Goal: Entertainment & Leisure: Consume media (video, audio)

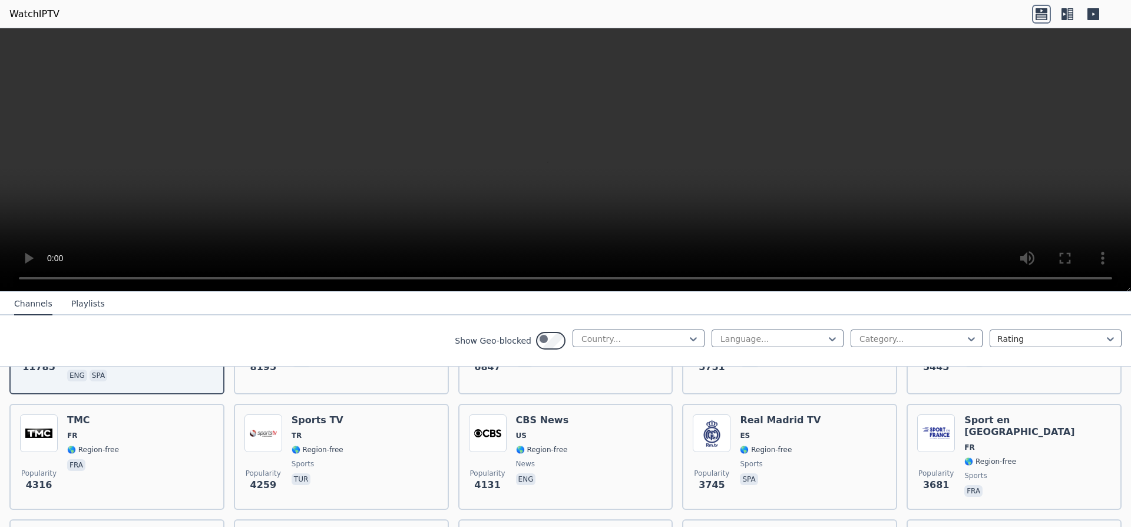
scroll to position [353, 0]
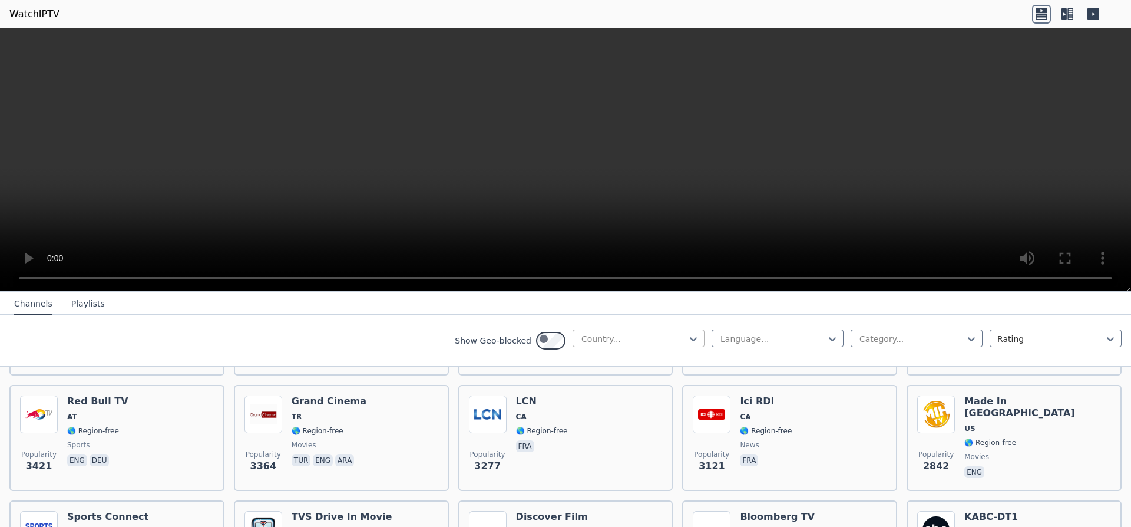
click at [580, 345] on div at bounding box center [633, 339] width 107 height 12
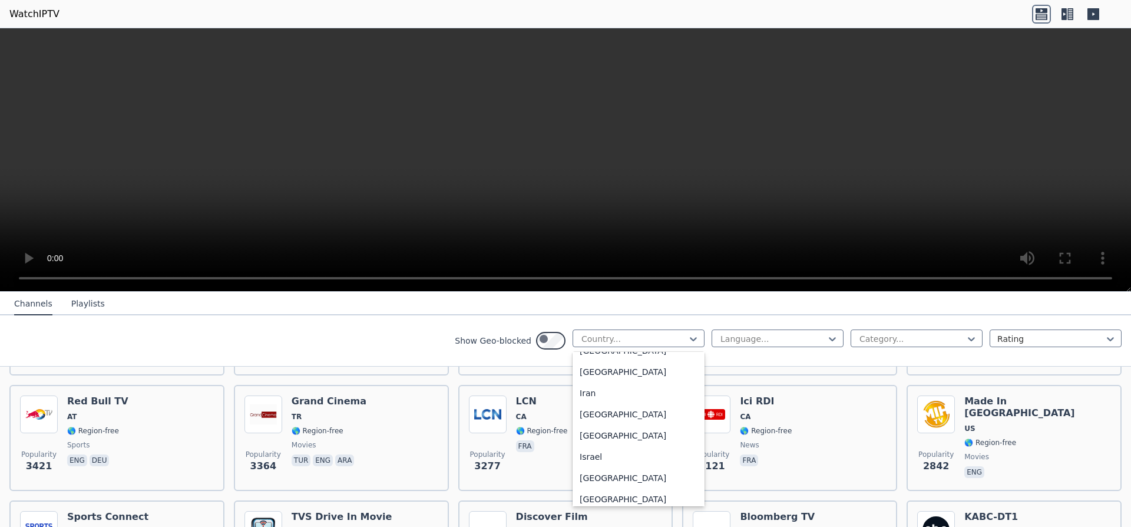
scroll to position [1697, 0]
click at [573, 184] on div "[GEOGRAPHIC_DATA]" at bounding box center [639, 173] width 132 height 21
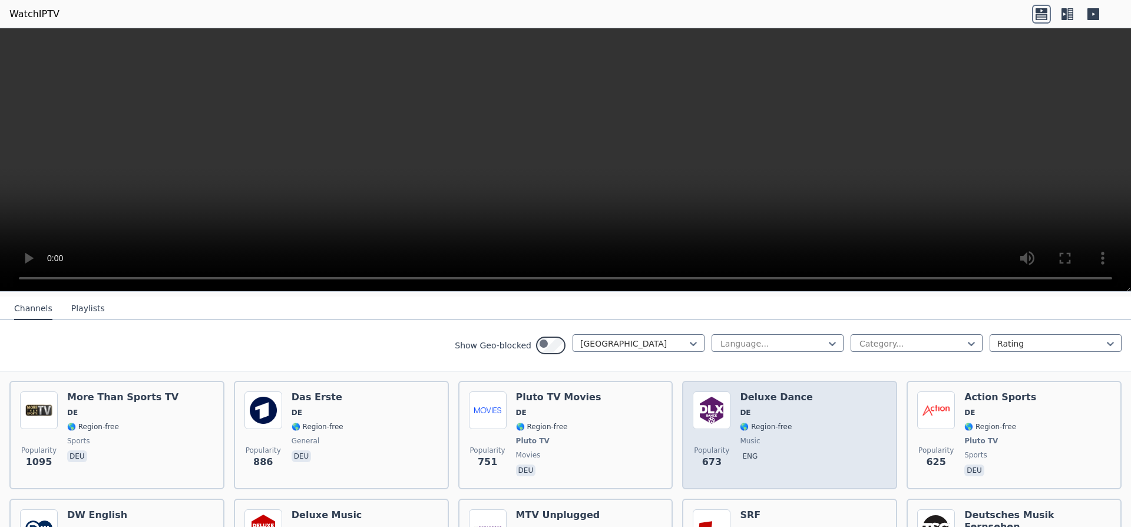
scroll to position [141, 0]
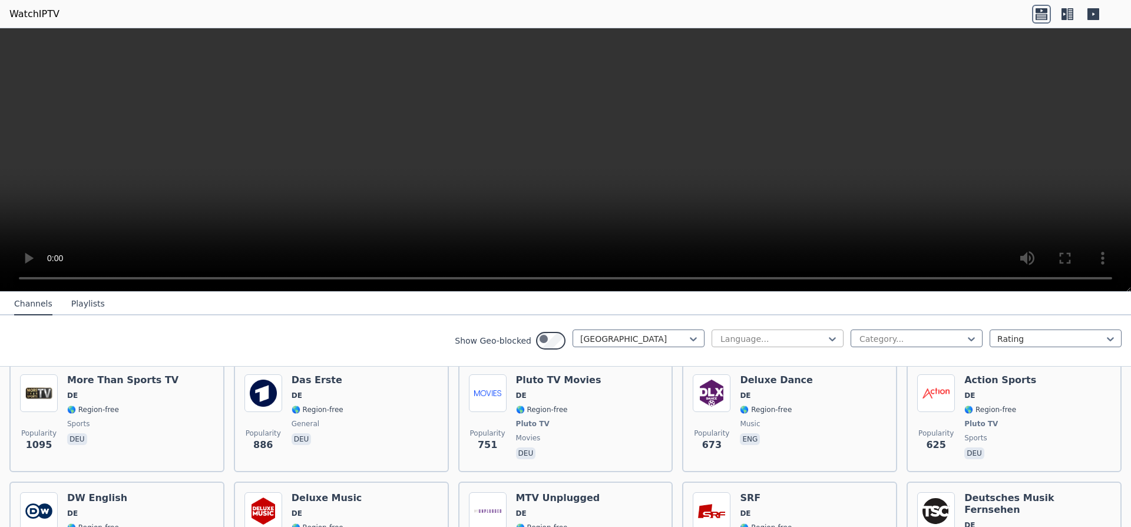
click at [736, 345] on div at bounding box center [772, 339] width 107 height 12
click at [712, 424] on div "Turkish" at bounding box center [778, 413] width 132 height 21
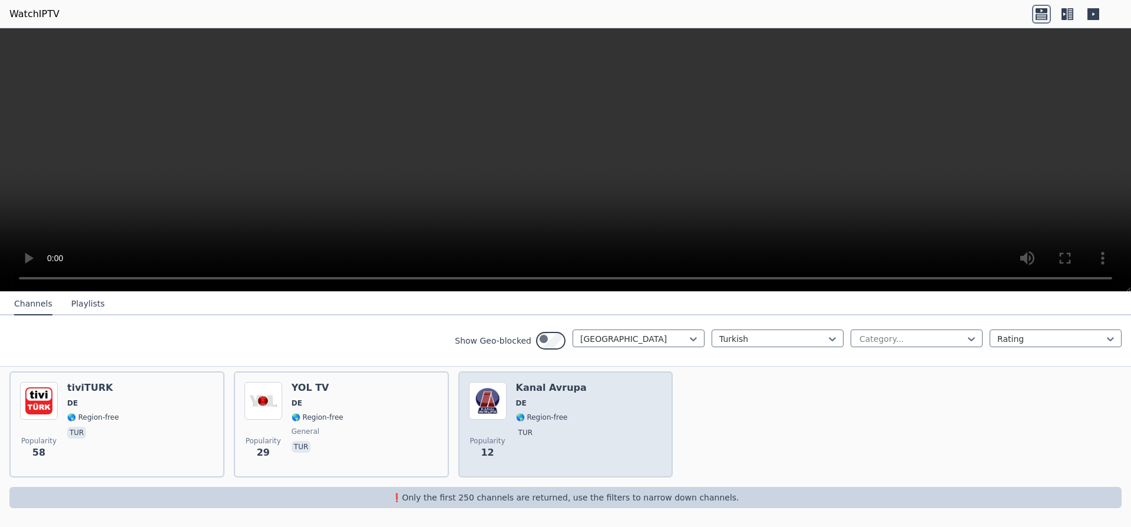
scroll to position [141, 0]
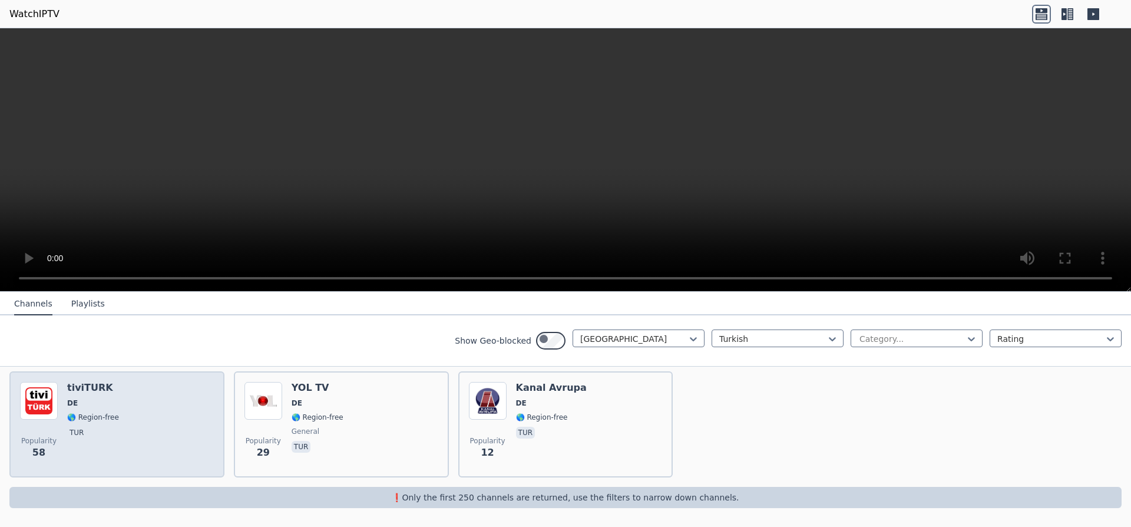
click at [118, 408] on span "DE" at bounding box center [93, 402] width 52 height 9
click at [58, 419] on img at bounding box center [39, 401] width 38 height 38
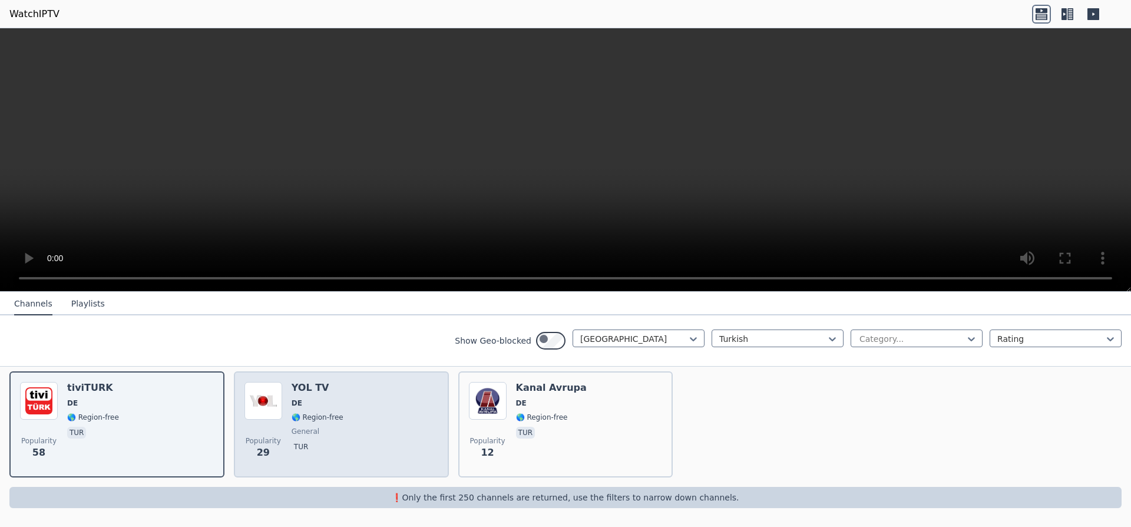
click at [282, 419] on img at bounding box center [263, 401] width 38 height 38
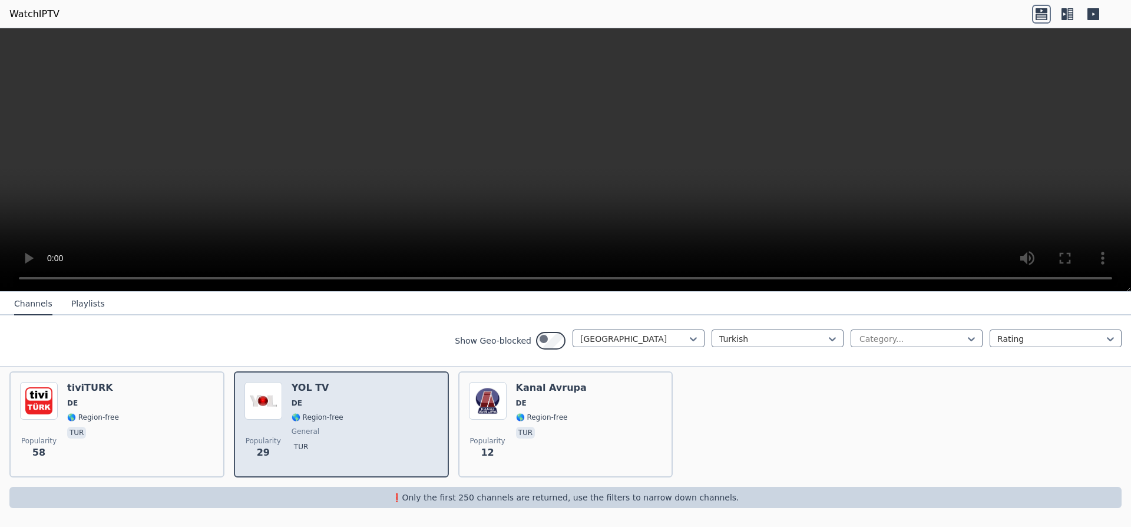
click at [282, 419] on img at bounding box center [263, 401] width 38 height 38
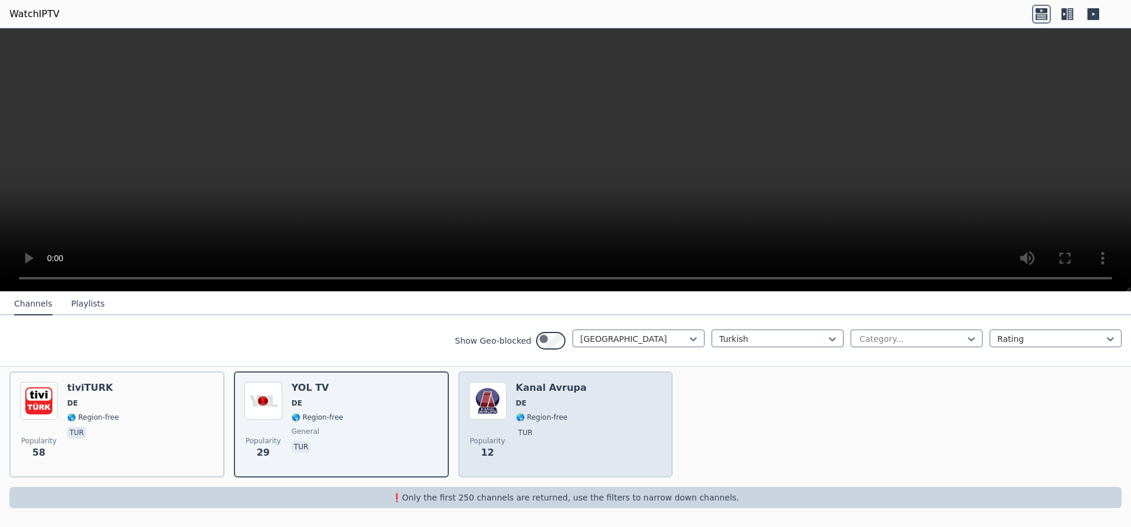
scroll to position [144, 0]
click at [530, 394] on h6 "Kanal Avrupa" at bounding box center [551, 388] width 71 height 12
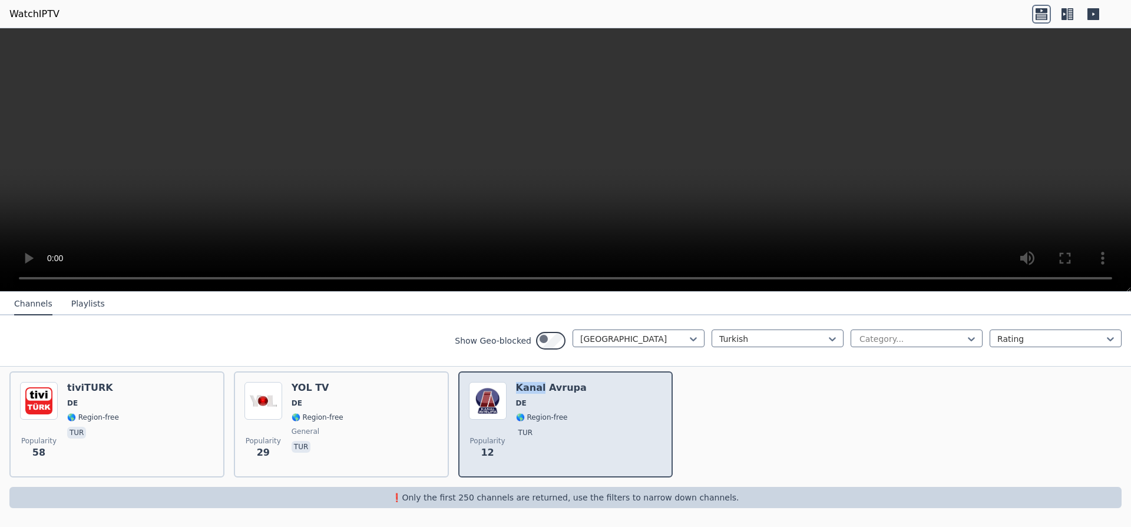
click at [530, 394] on h6 "Kanal Avrupa" at bounding box center [551, 388] width 71 height 12
click at [507, 419] on img at bounding box center [488, 401] width 38 height 38
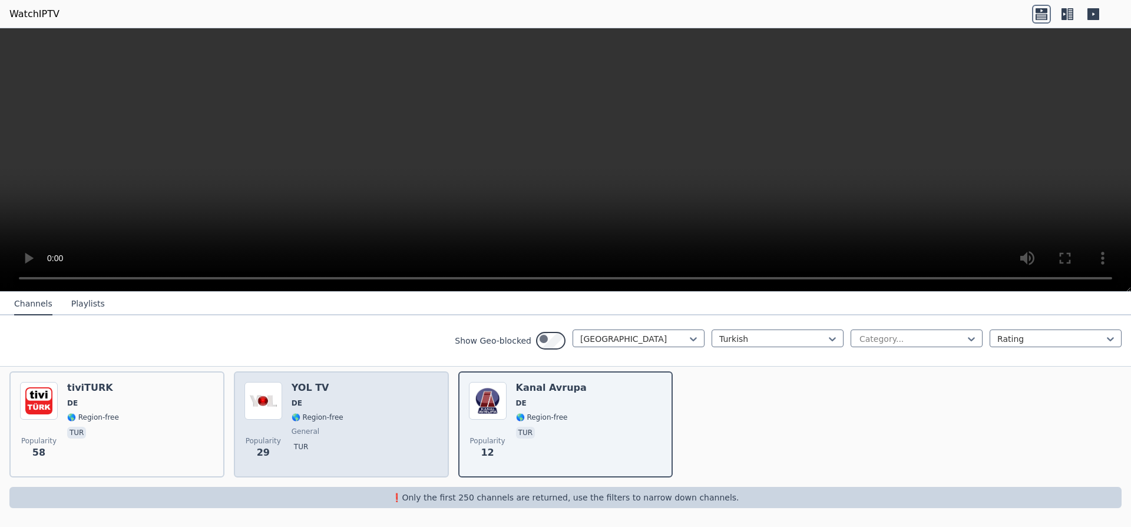
click at [303, 443] on div "Popularity 29 YOL TV DE 🌎 Region-free general tur" at bounding box center [341, 424] width 194 height 85
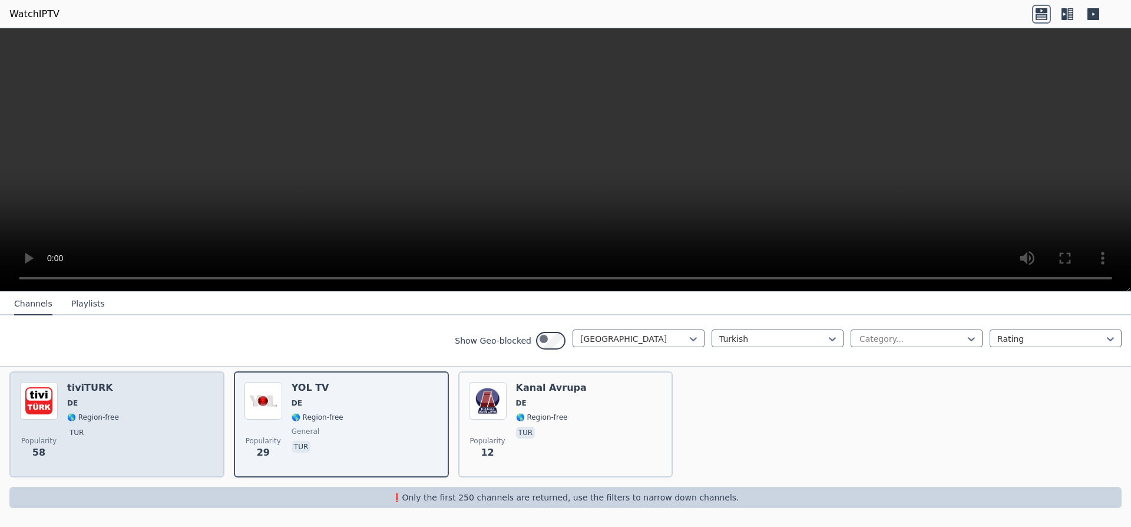
click at [51, 419] on img at bounding box center [39, 401] width 38 height 38
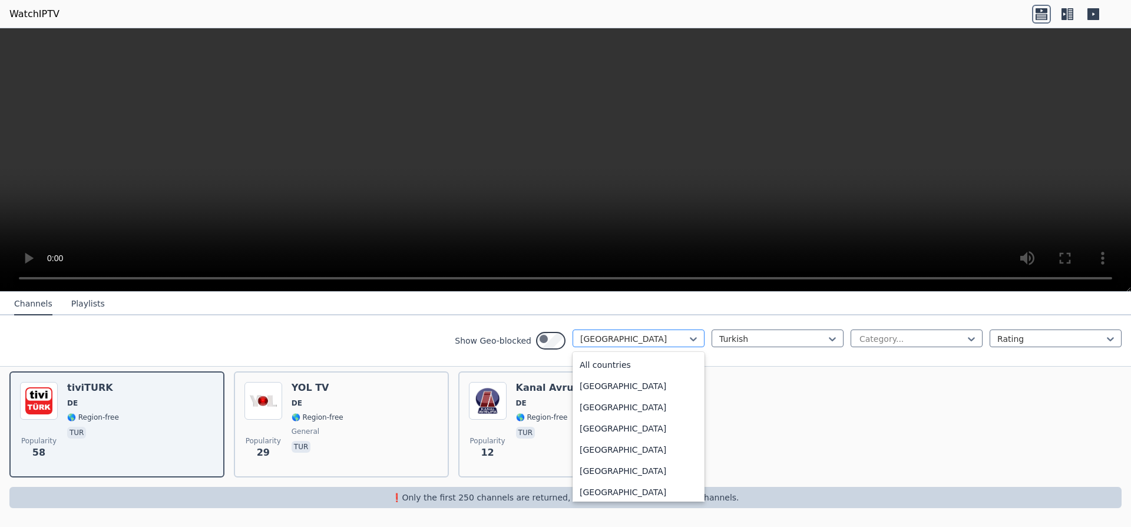
click at [580, 345] on div at bounding box center [633, 339] width 107 height 12
click at [573, 181] on div "[GEOGRAPHIC_DATA]" at bounding box center [639, 170] width 132 height 21
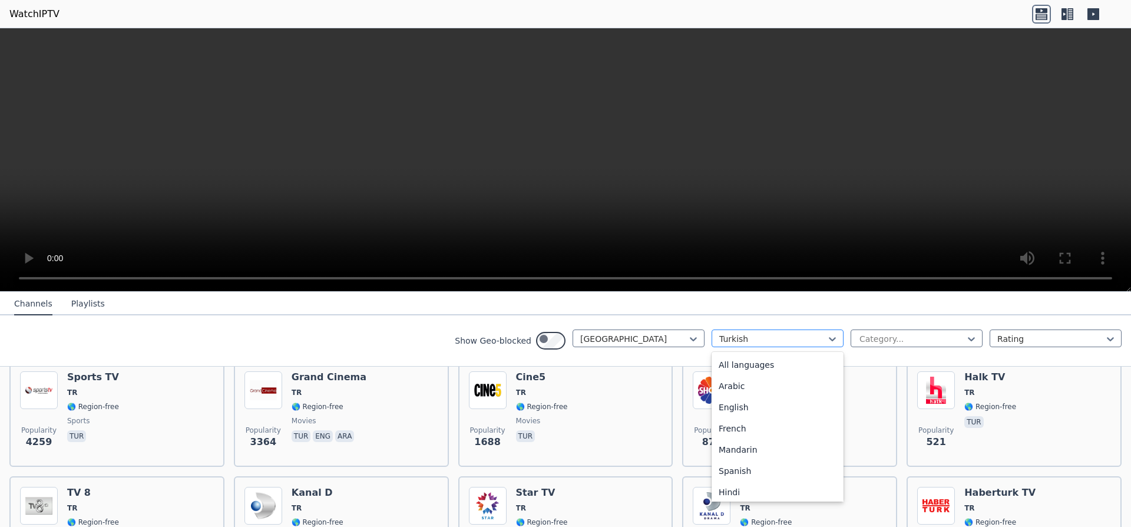
click at [721, 345] on div at bounding box center [772, 339] width 107 height 12
click at [712, 396] on div "Arabic" at bounding box center [778, 385] width 132 height 21
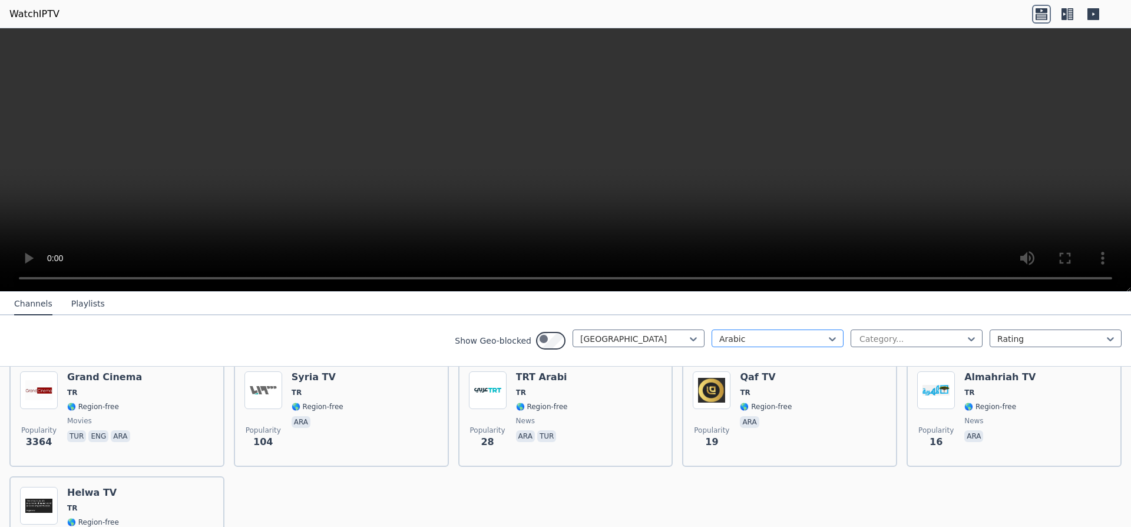
click at [719, 345] on div at bounding box center [772, 339] width 107 height 12
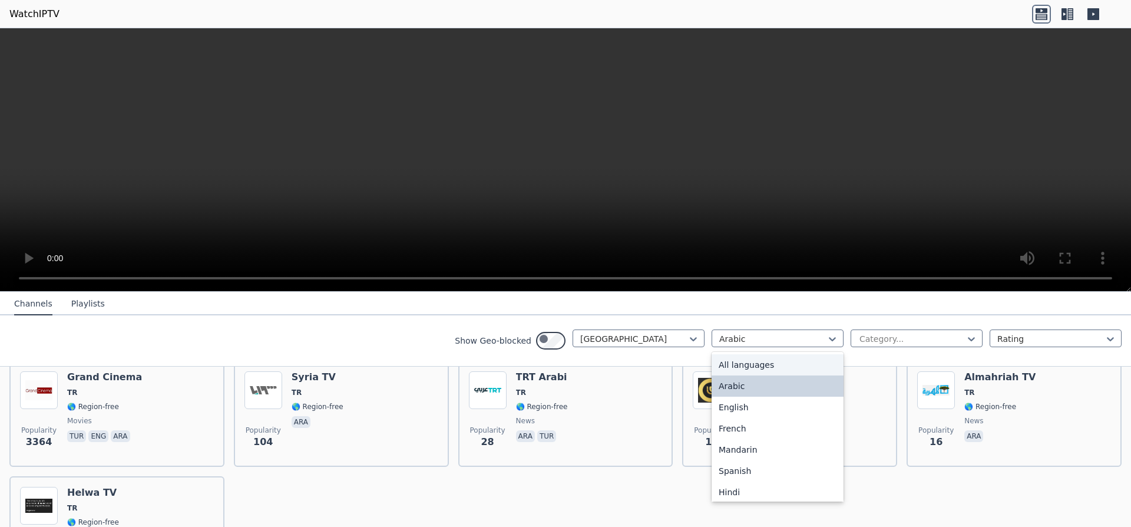
click at [712, 375] on div "All languages" at bounding box center [778, 364] width 132 height 21
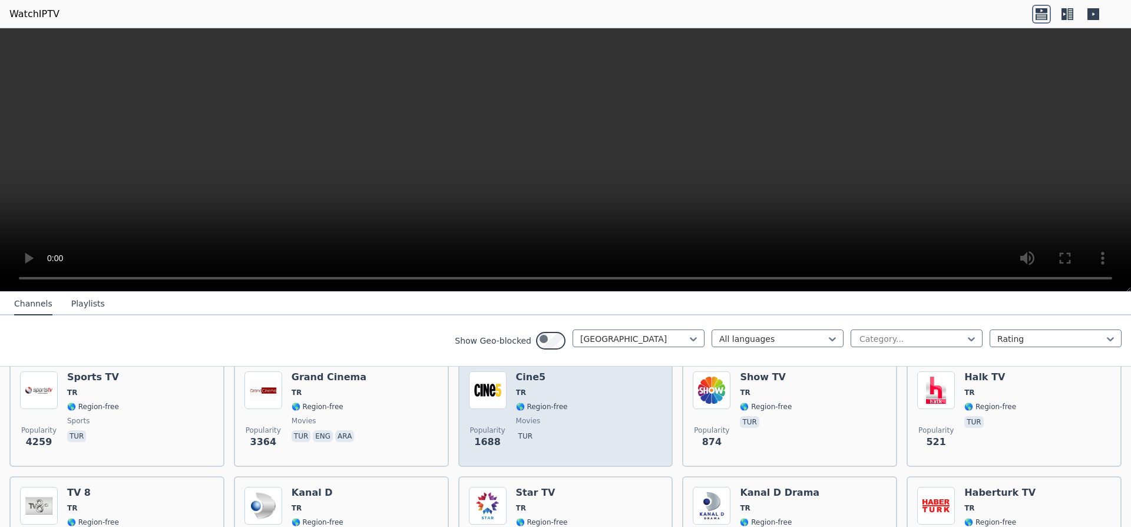
click at [507, 409] on img at bounding box center [488, 390] width 38 height 38
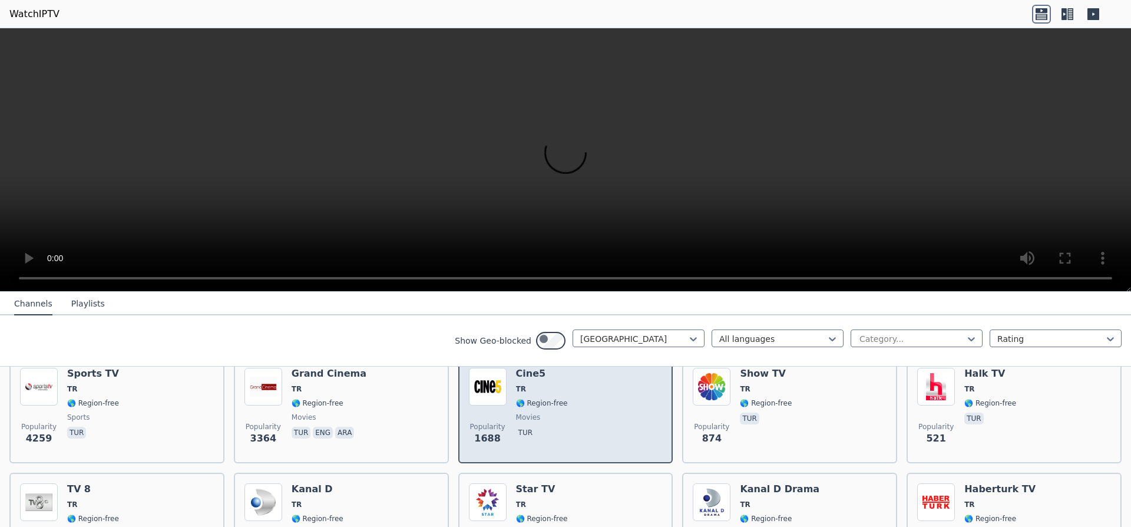
scroll to position [144, 0]
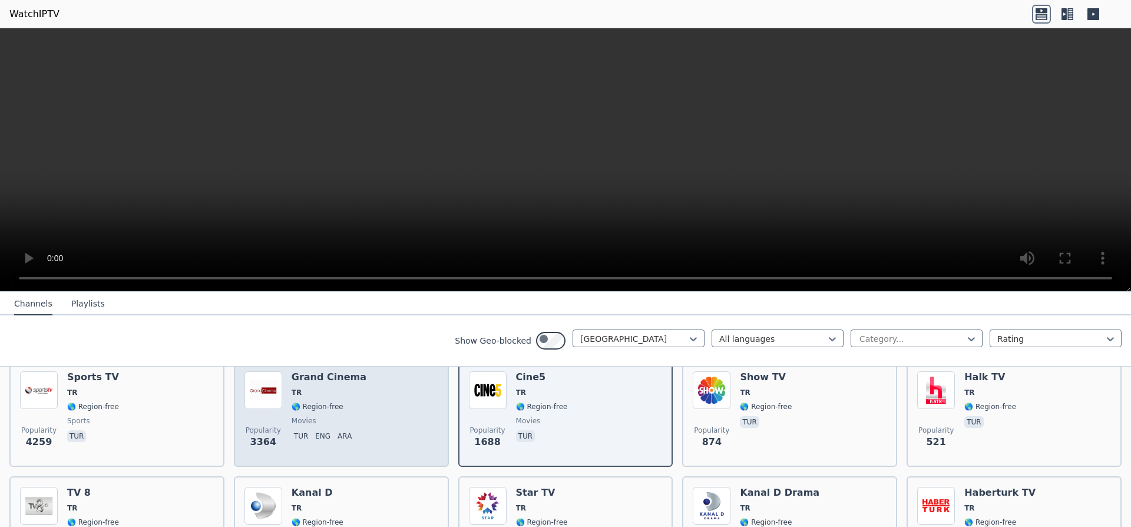
click at [296, 437] on div "Popularity 3364 Grand Cinema TR 🌎 Region-free movies tur eng ara" at bounding box center [341, 413] width 194 height 85
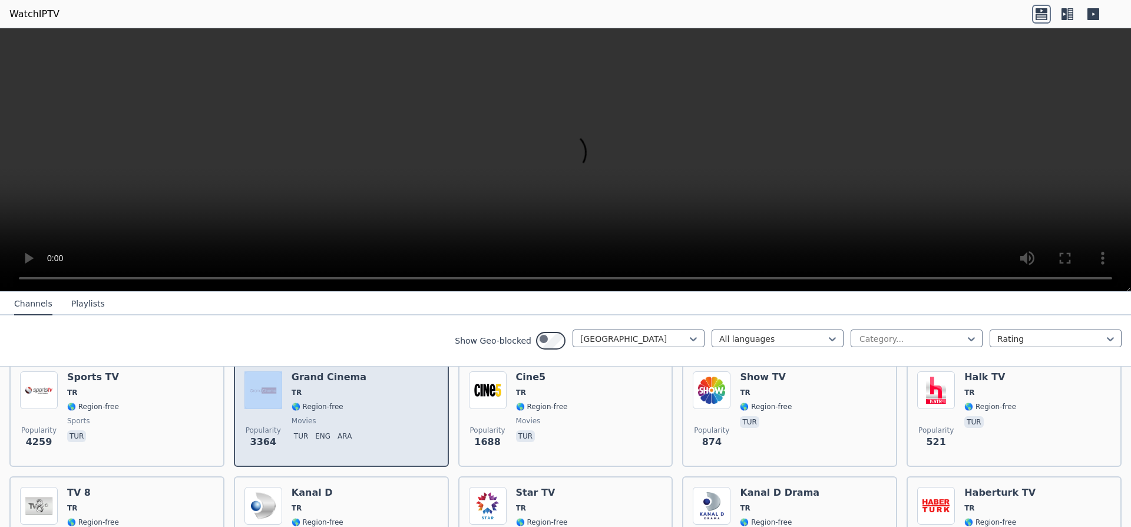
click at [296, 437] on div "Popularity 3364 Grand Cinema TR 🌎 Region-free movies tur eng ara" at bounding box center [341, 413] width 194 height 85
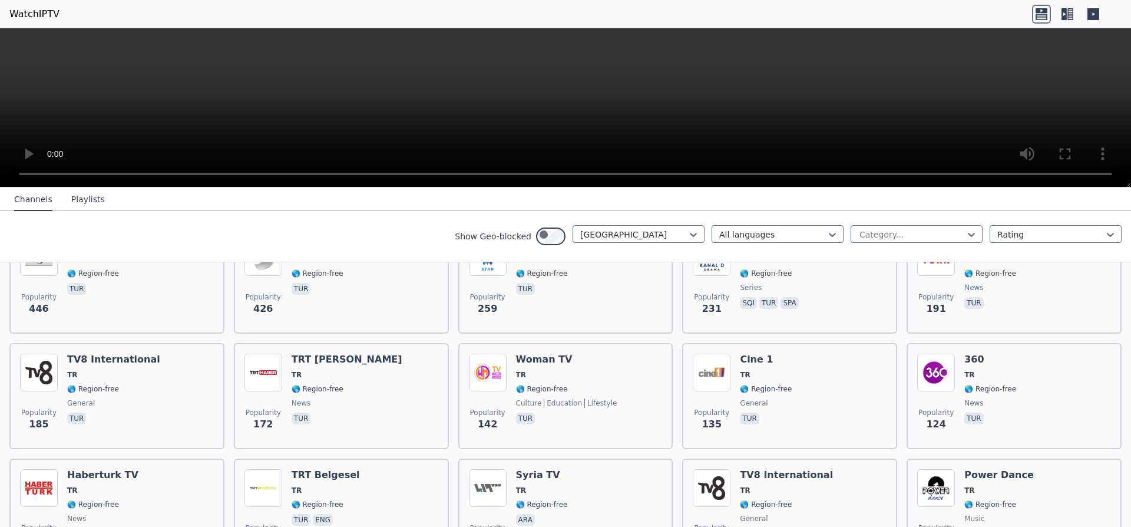
scroll to position [356, 0]
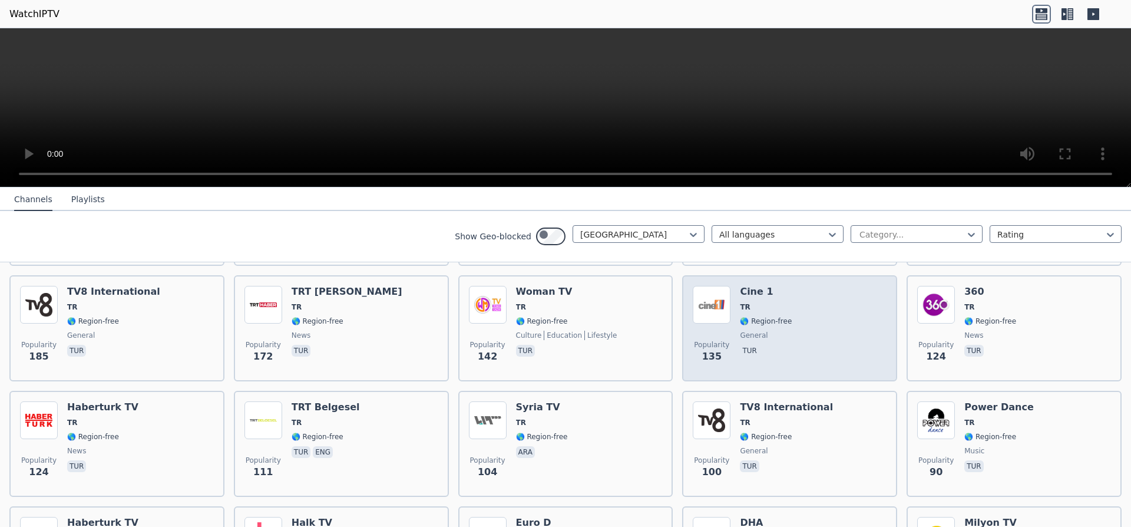
click at [731, 323] on img at bounding box center [712, 305] width 38 height 38
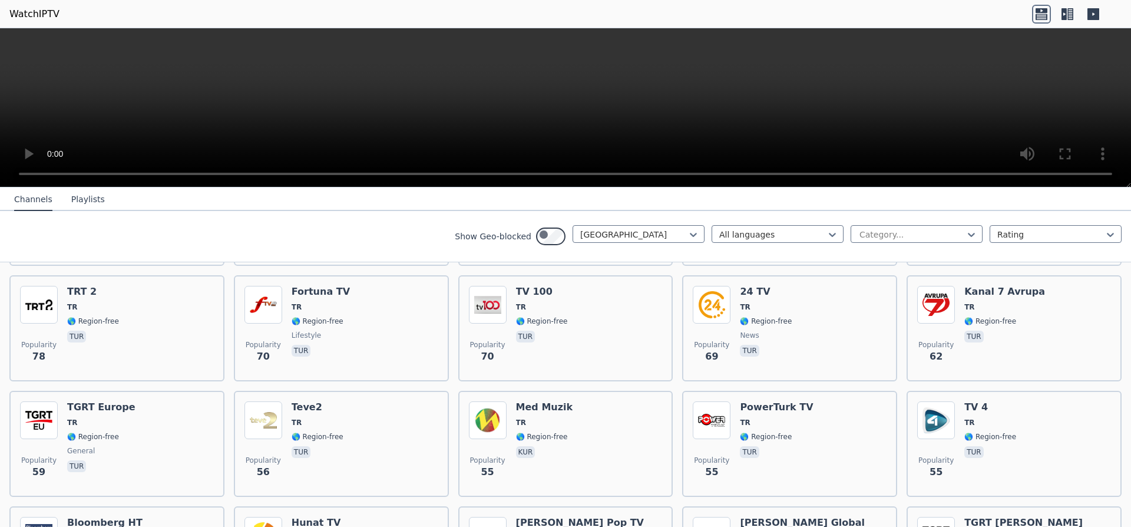
scroll to position [707, 0]
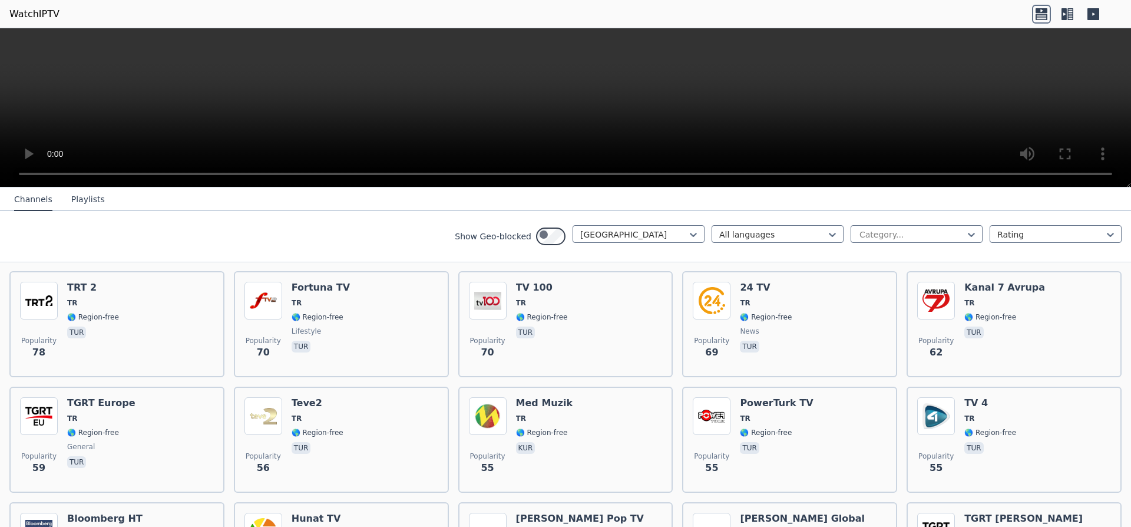
click at [931, 204] on img at bounding box center [936, 185] width 38 height 38
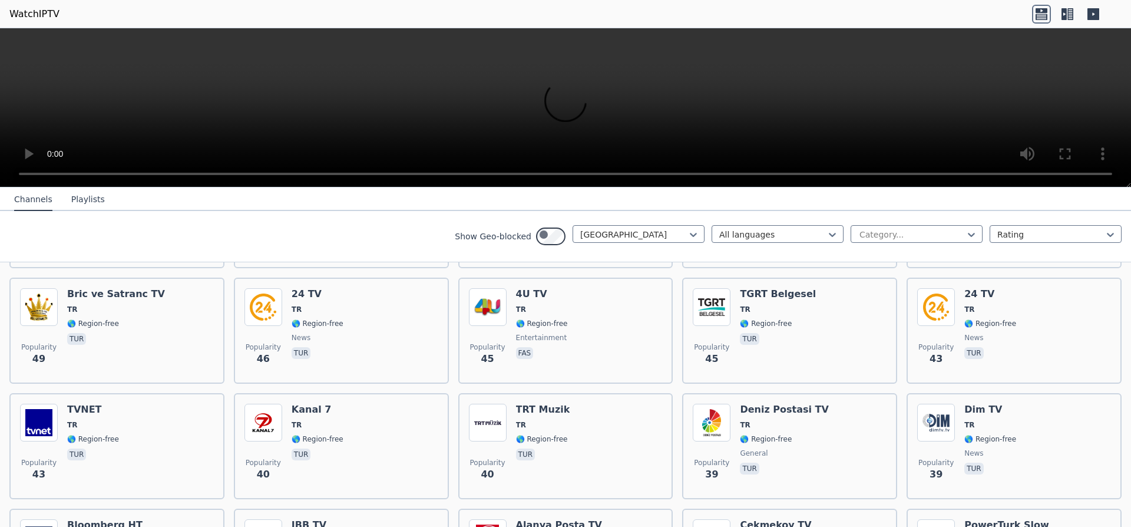
scroll to position [1060, 0]
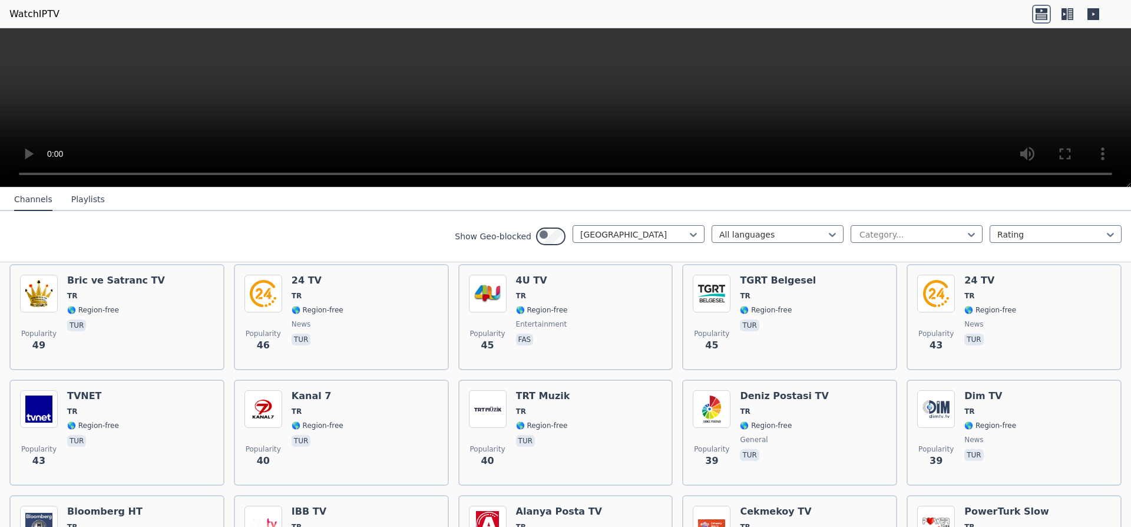
click at [573, 128] on div "Med Muzik TR 🌎 Region-free kur" at bounding box center [544, 86] width 57 height 85
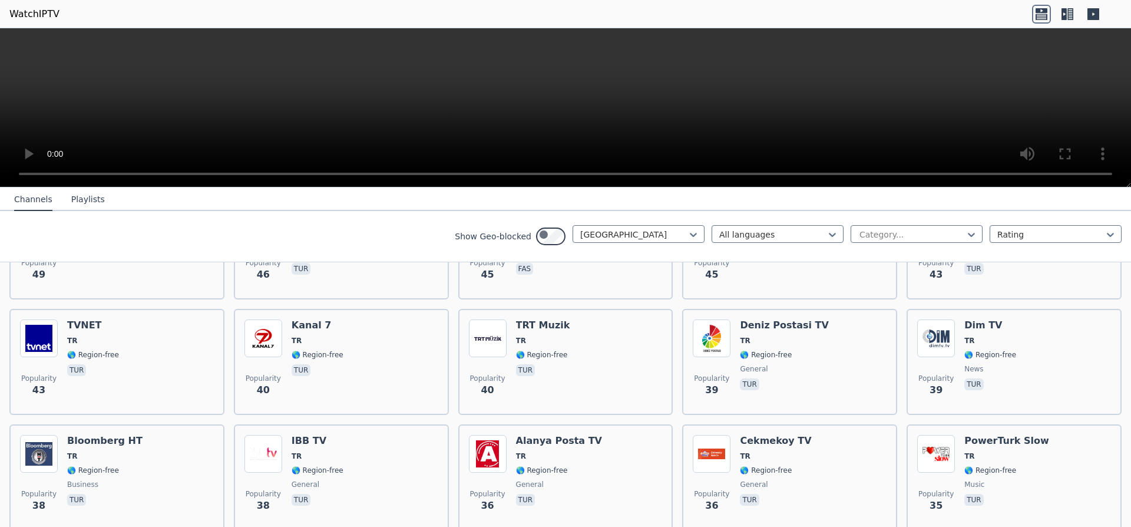
click at [379, 173] on div "Popularity 52 Hunat TV TR 🌎 Region-free tur" at bounding box center [341, 130] width 194 height 85
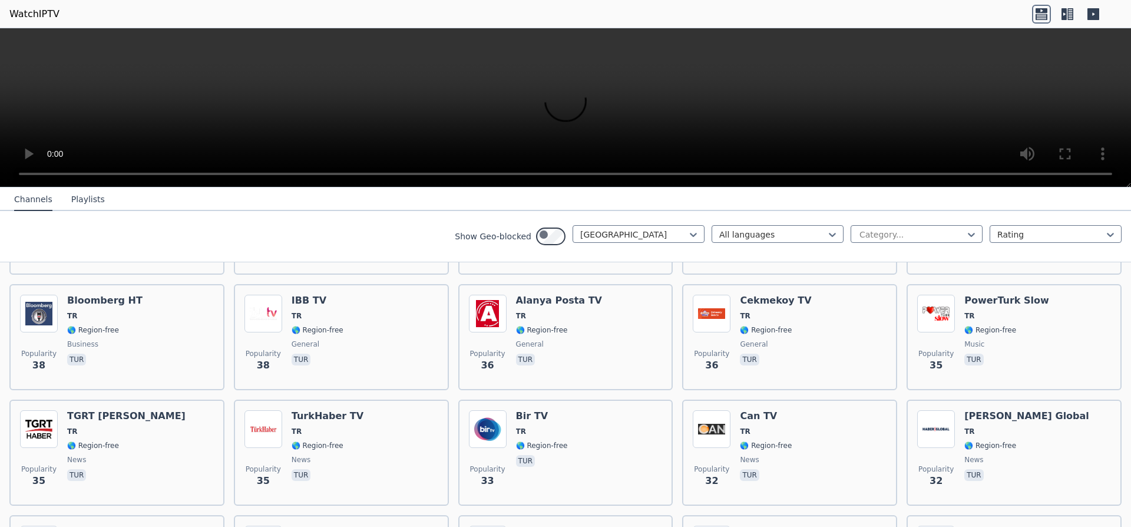
scroll to position [1272, 0]
click at [594, 147] on div "Popularity 45 4U TV TR 🌎 Region-free entertainment fas" at bounding box center [566, 104] width 194 height 85
click at [193, 147] on div "Popularity 49 Bric ve Satranc TV TR 🌎 Region-free tur" at bounding box center [117, 104] width 194 height 85
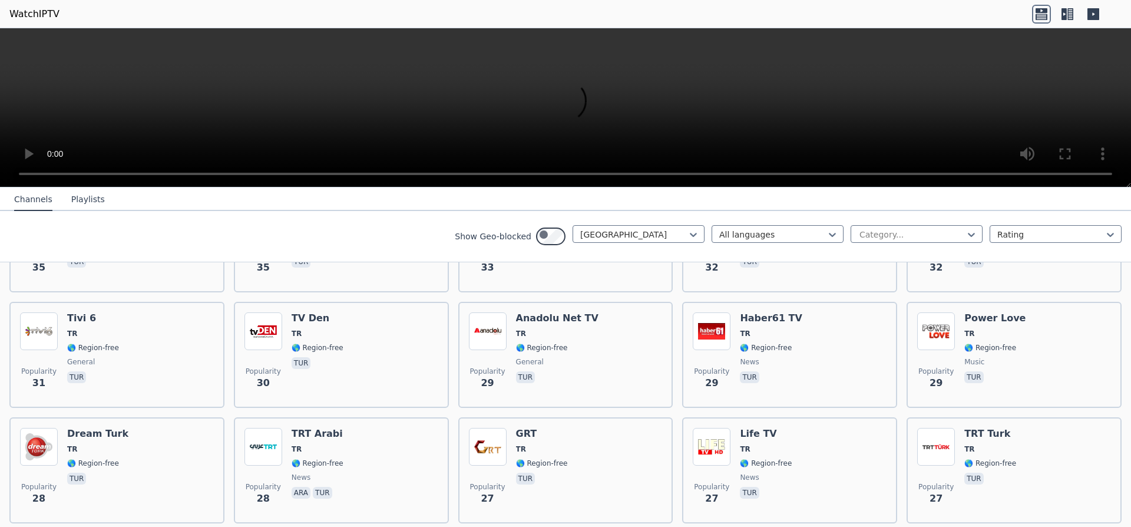
scroll to position [1414, 0]
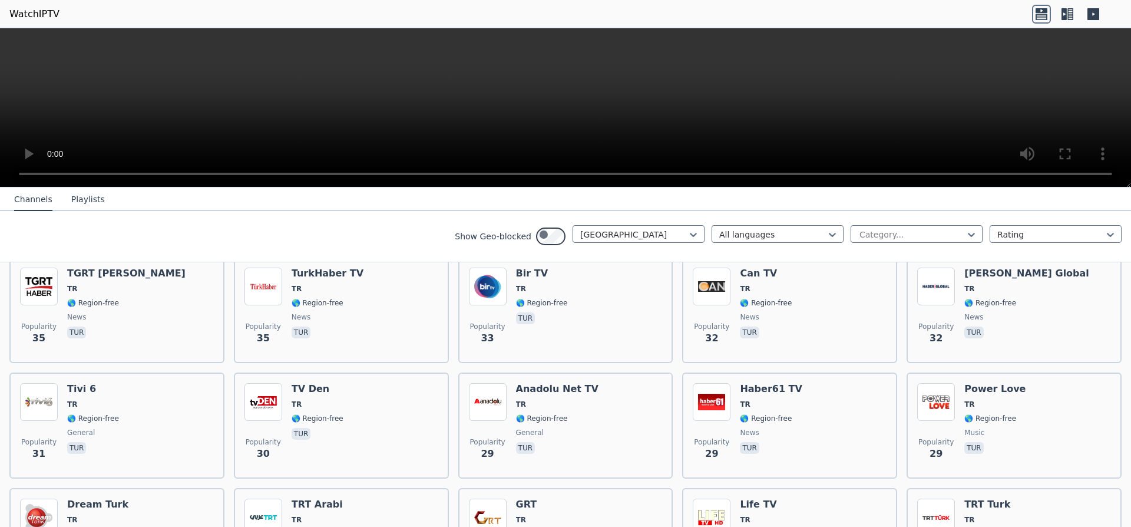
click at [994, 77] on span "🌎 Region-free" at bounding box center [990, 71] width 52 height 9
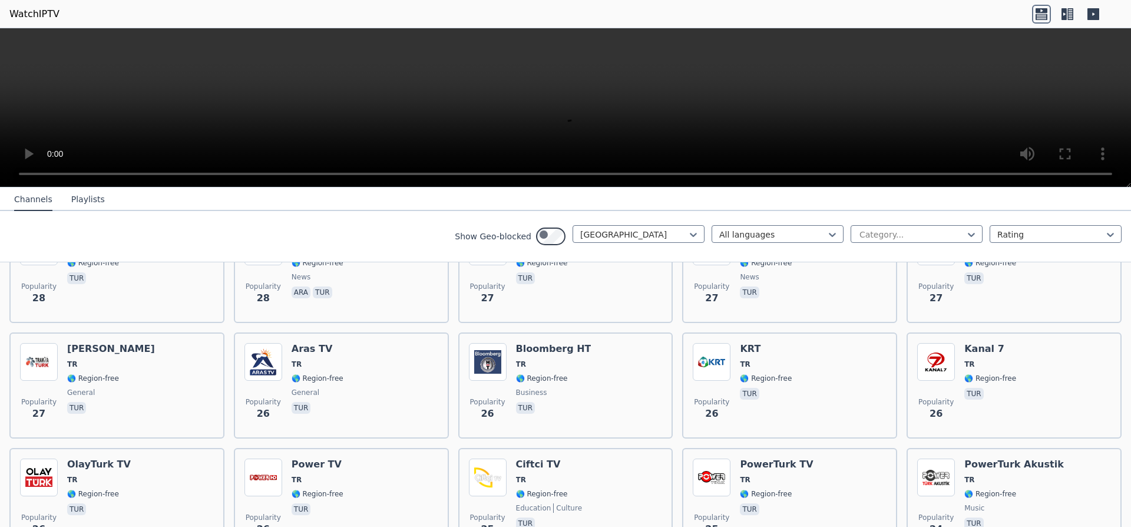
scroll to position [1697, 0]
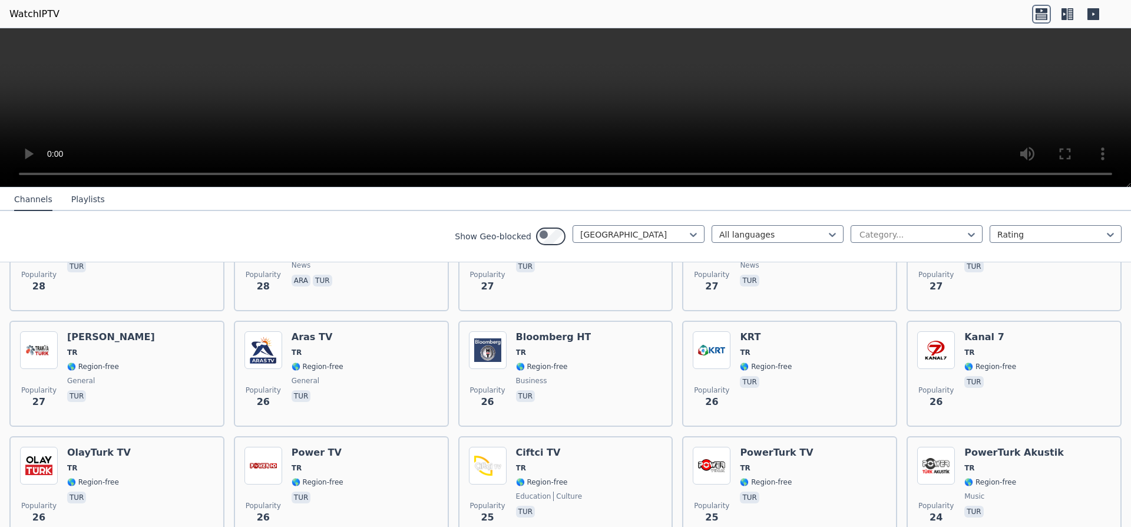
click at [590, 70] on div "Popularity 33 Bir TV TR 🌎 Region-free tur" at bounding box center [566, 27] width 194 height 85
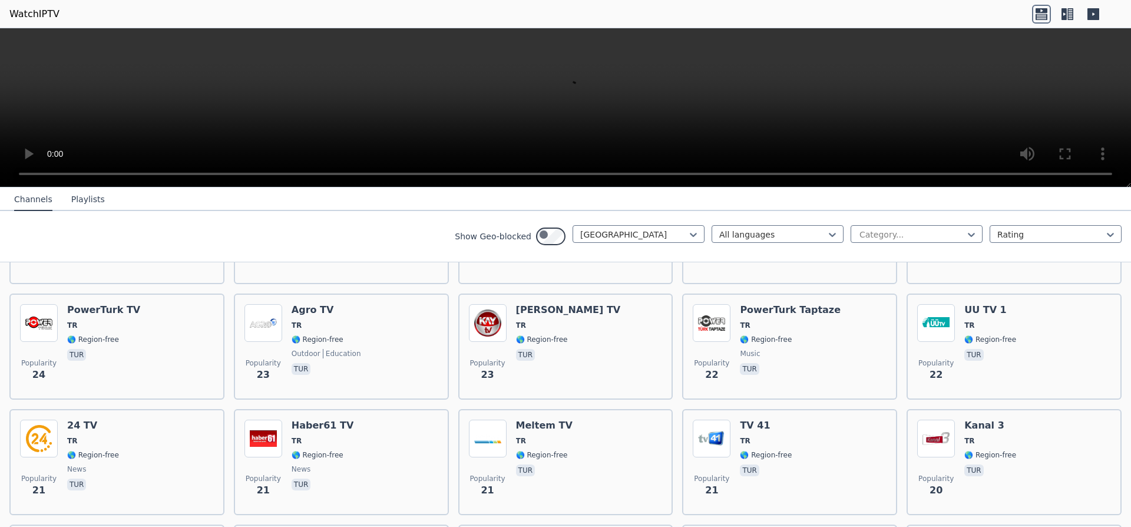
scroll to position [1979, 0]
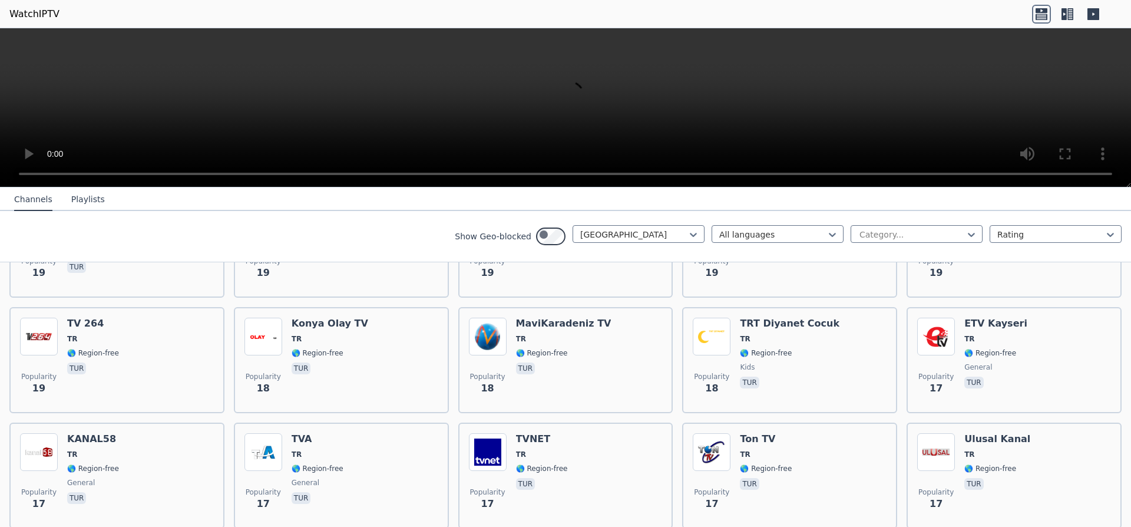
scroll to position [2404, 0]
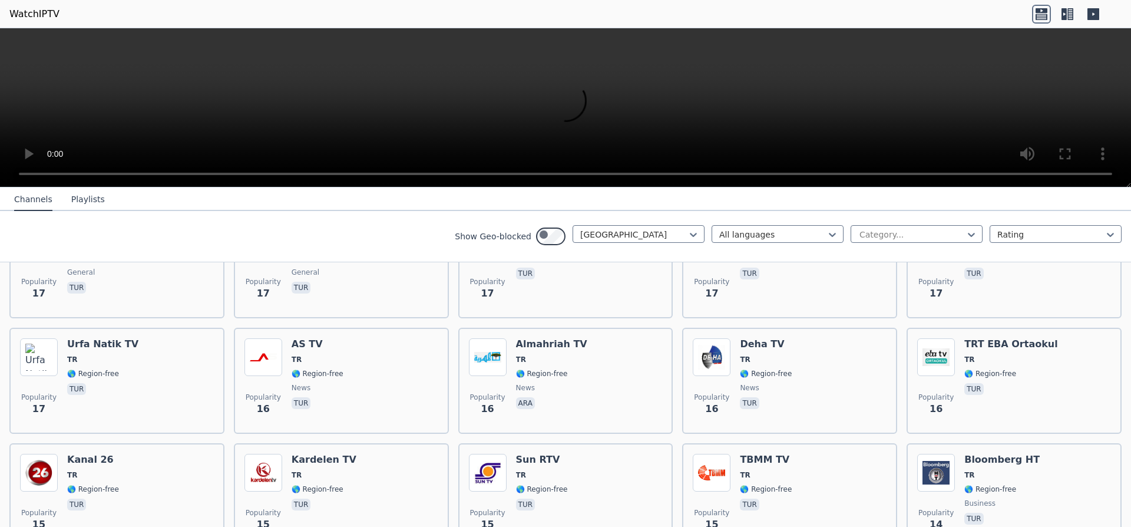
scroll to position [2616, 0]
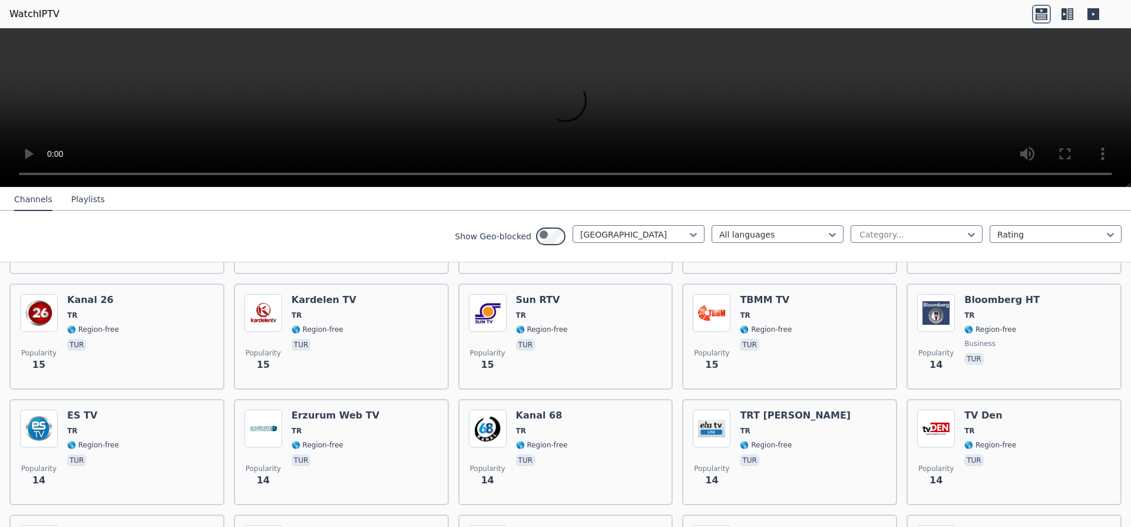
scroll to position [2828, 0]
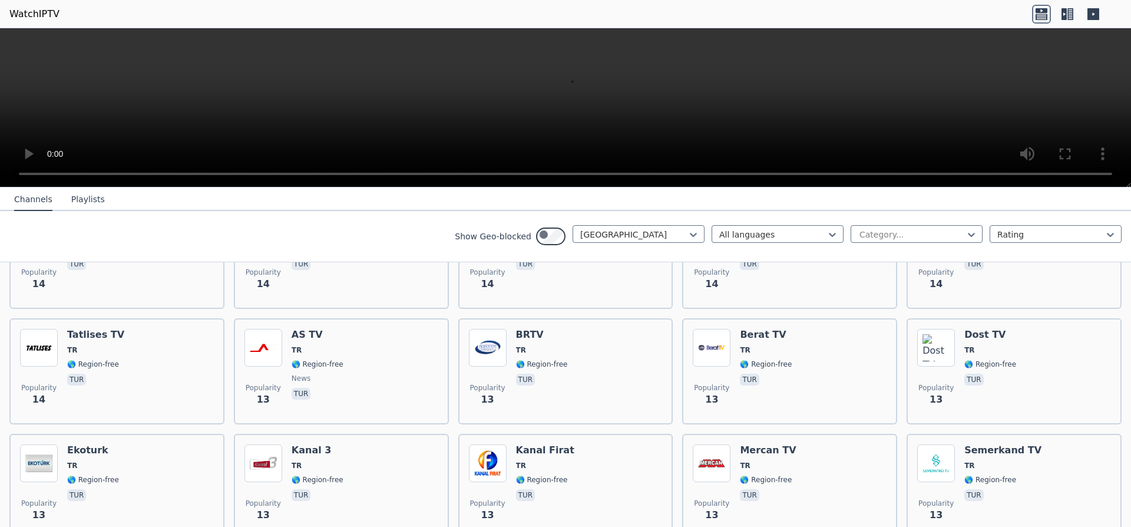
scroll to position [3040, 0]
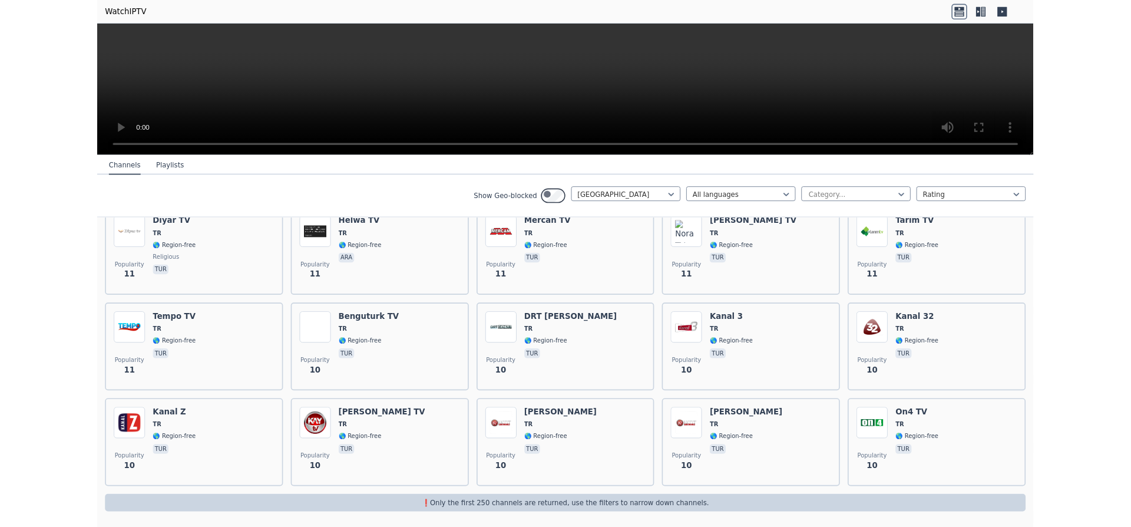
scroll to position [4711, 0]
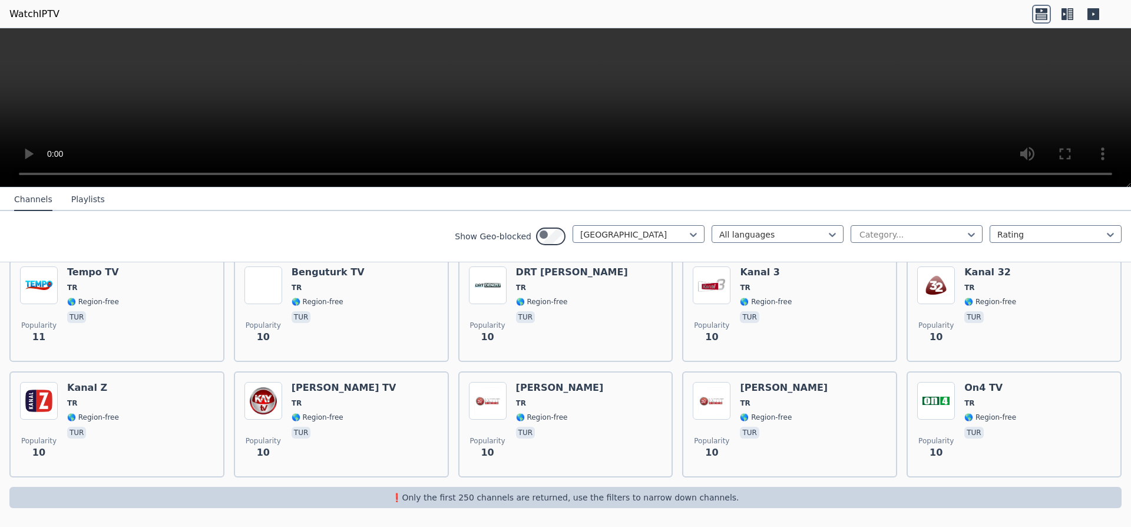
click at [450, 114] on video at bounding box center [565, 107] width 1131 height 159
click at [580, 240] on div at bounding box center [633, 235] width 107 height 12
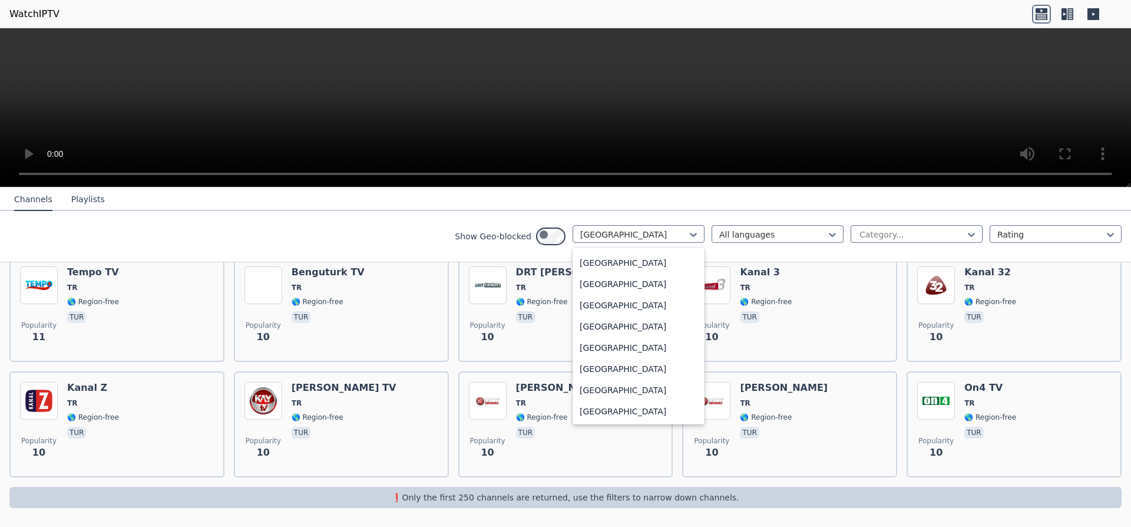
scroll to position [4603, 0]
click at [573, 210] on div "[GEOGRAPHIC_DATA]" at bounding box center [639, 199] width 132 height 21
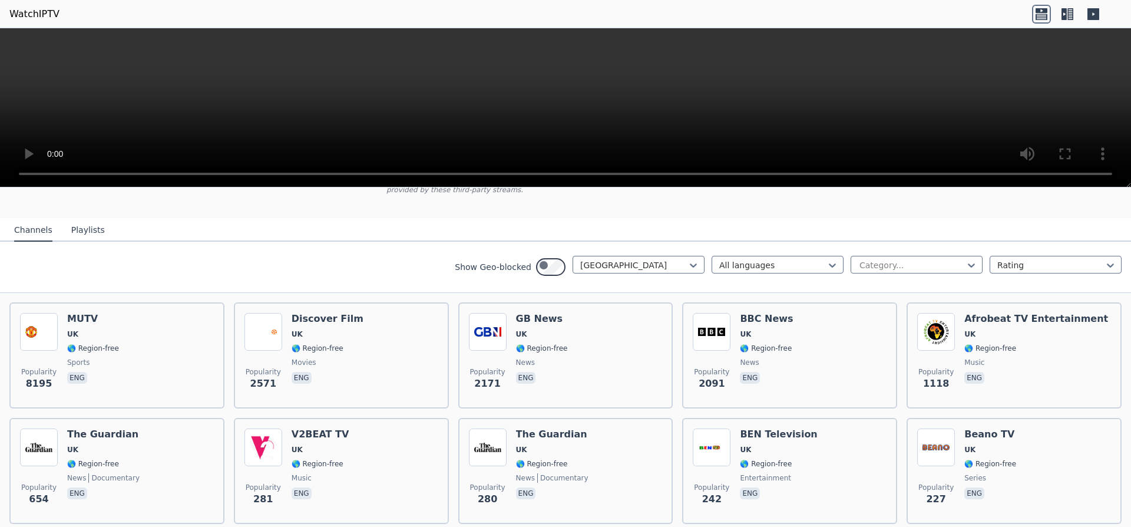
scroll to position [141, 0]
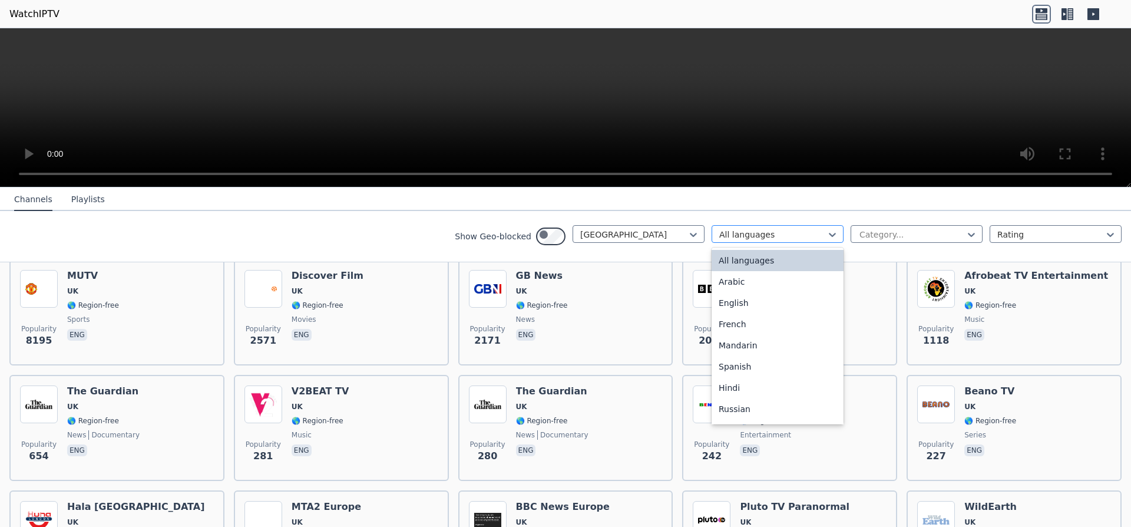
click at [719, 240] on div at bounding box center [772, 235] width 107 height 12
click at [712, 313] on div "English" at bounding box center [778, 302] width 132 height 21
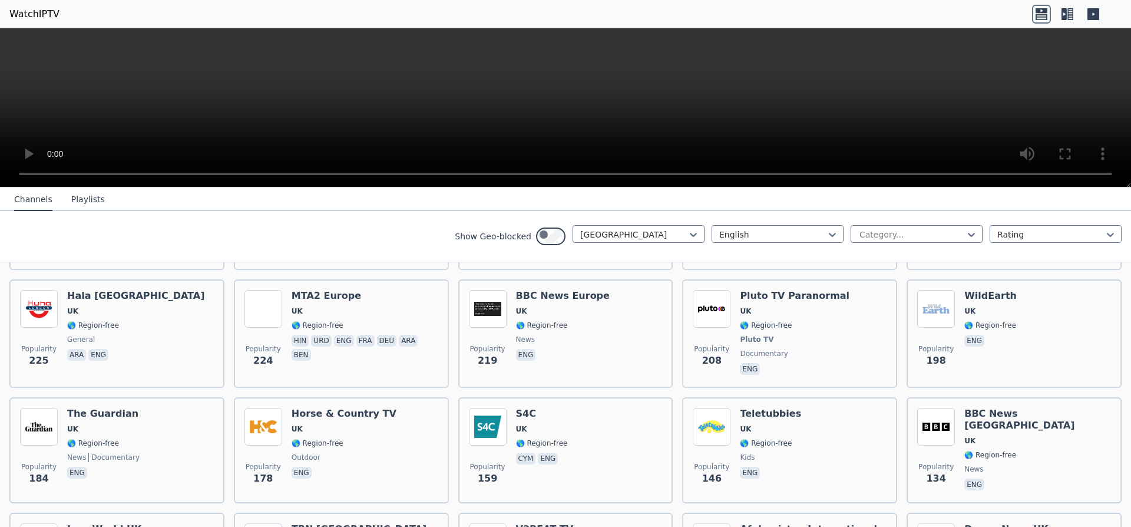
scroll to position [353, 0]
click at [858, 240] on div at bounding box center [911, 235] width 107 height 12
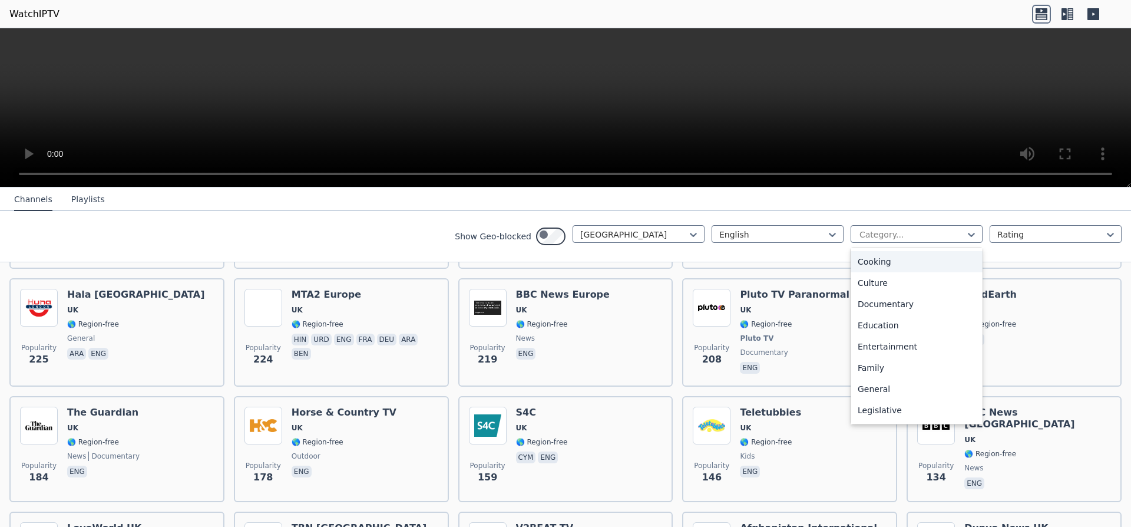
scroll to position [141, 0]
click at [851, 299] on div "Documentary" at bounding box center [917, 288] width 132 height 21
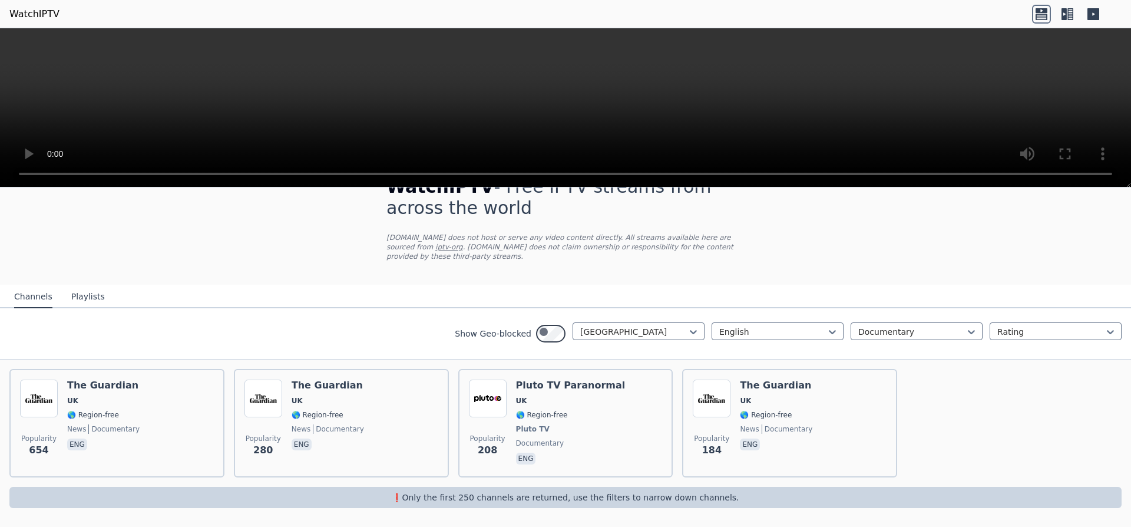
scroll to position [114, 0]
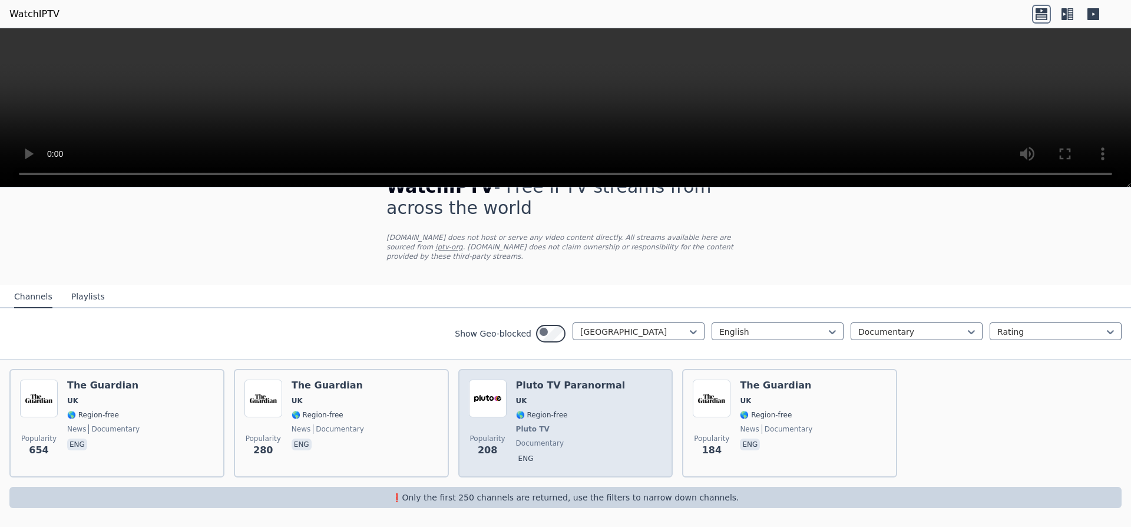
click at [552, 396] on span "UK" at bounding box center [571, 400] width 110 height 9
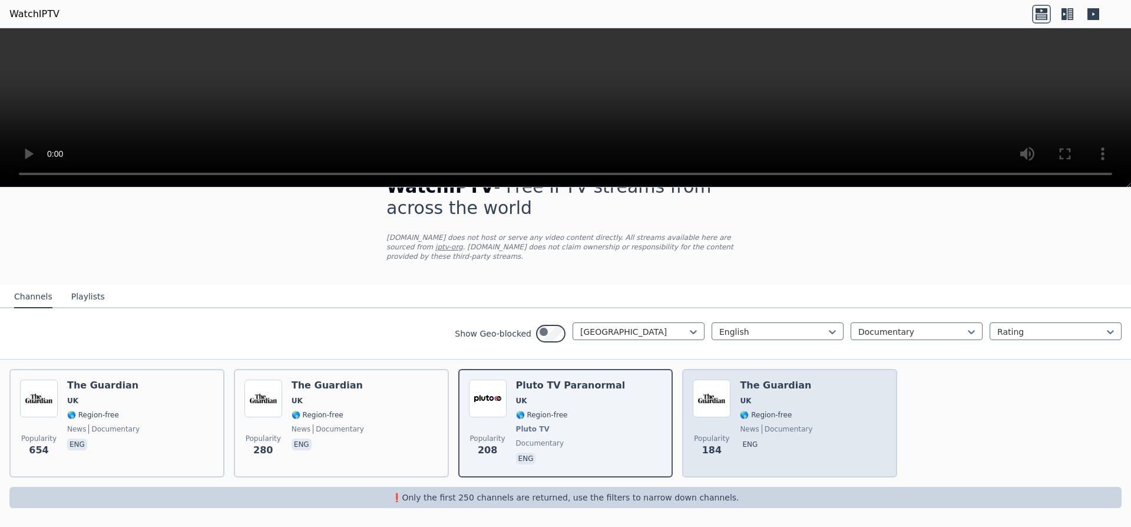
click at [731, 379] on img at bounding box center [712, 398] width 38 height 38
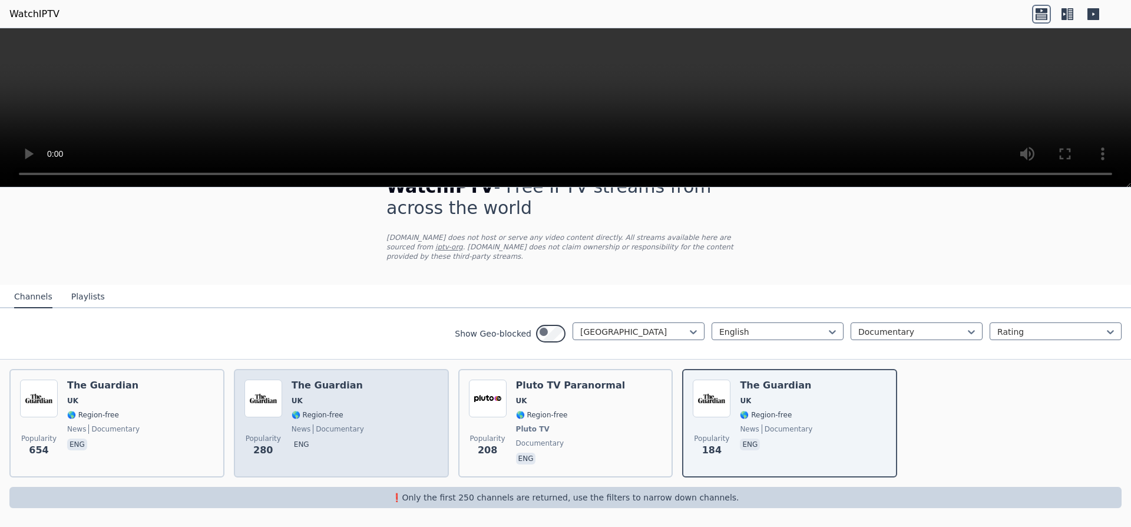
click at [342, 410] on span "🌎 Region-free" at bounding box center [318, 414] width 52 height 9
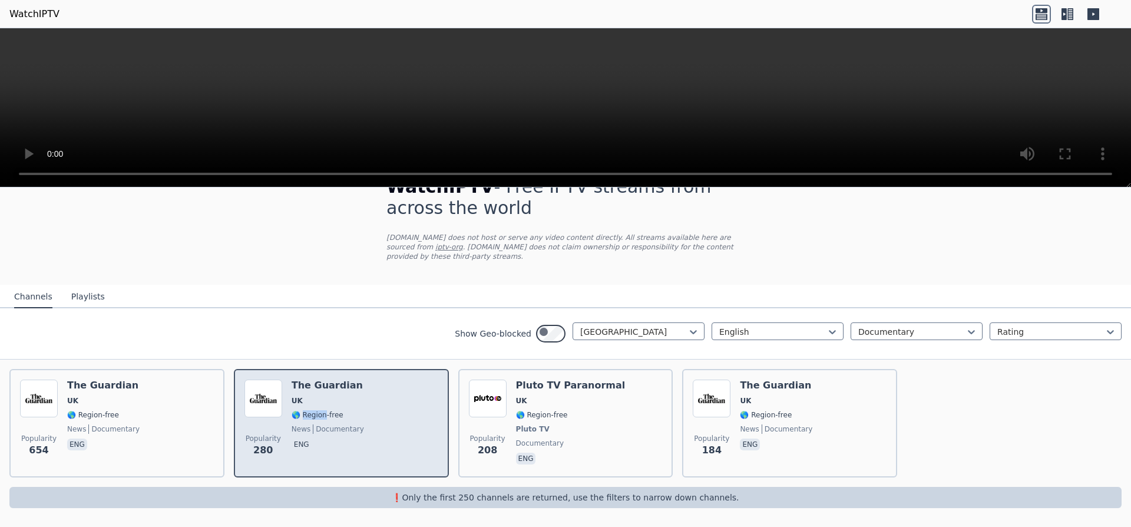
click at [342, 410] on span "🌎 Region-free" at bounding box center [318, 414] width 52 height 9
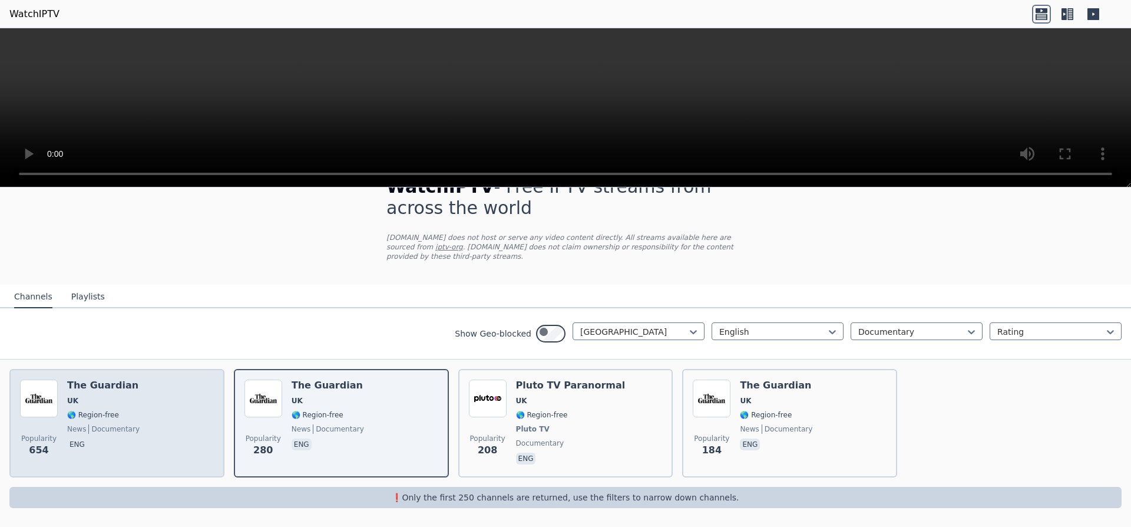
click at [78, 396] on span "UK" at bounding box center [72, 400] width 11 height 9
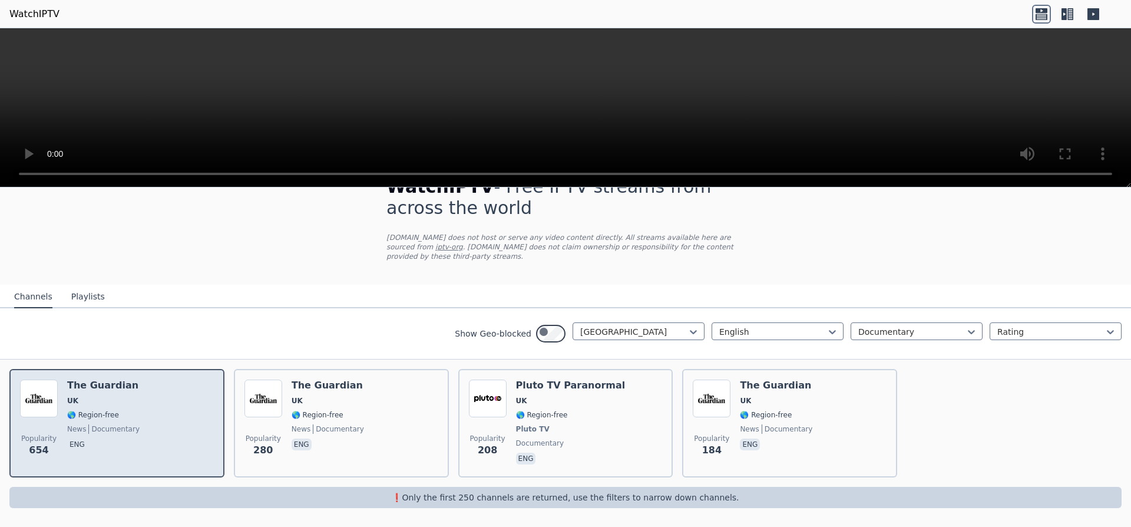
click at [78, 396] on span "UK" at bounding box center [72, 400] width 11 height 9
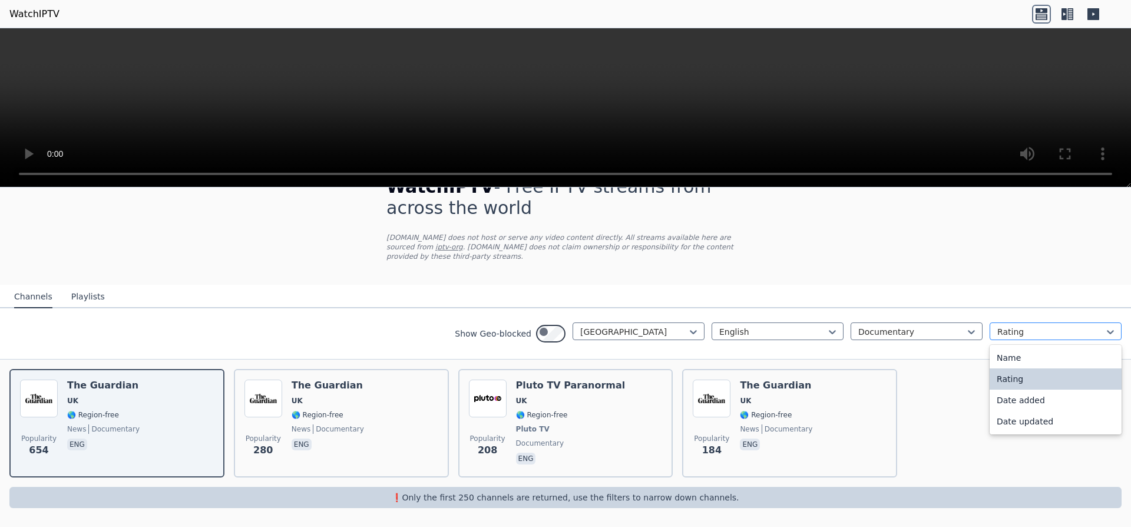
click at [997, 326] on div at bounding box center [1050, 332] width 107 height 12
click at [878, 326] on div at bounding box center [911, 332] width 107 height 12
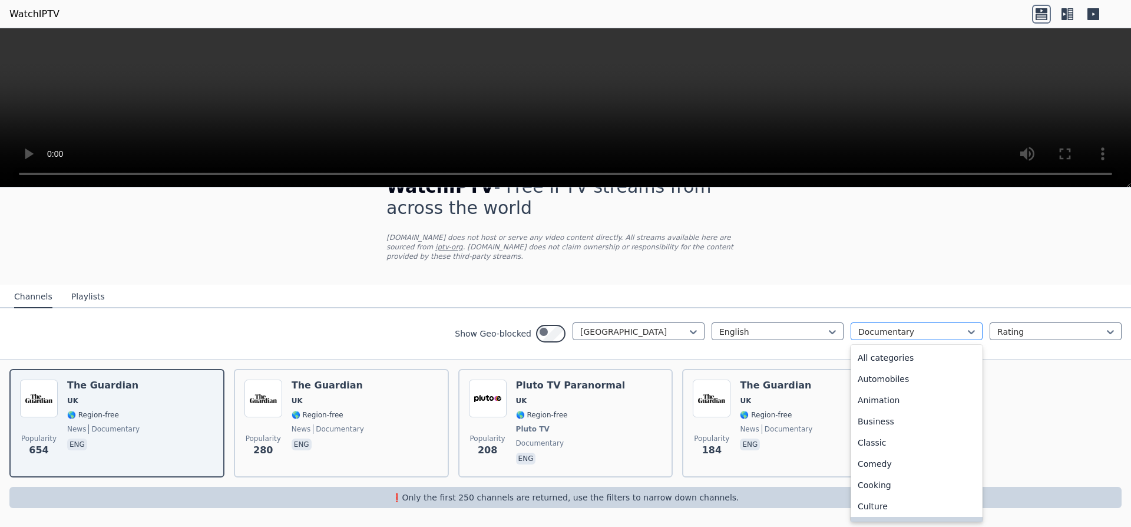
scroll to position [51, 0]
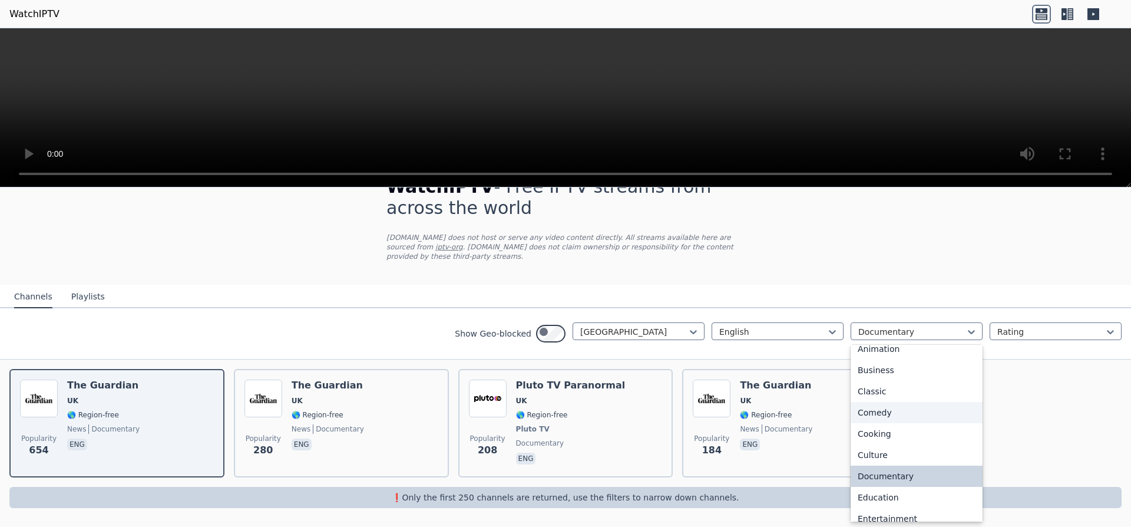
click at [851, 402] on div "Comedy" at bounding box center [917, 412] width 132 height 21
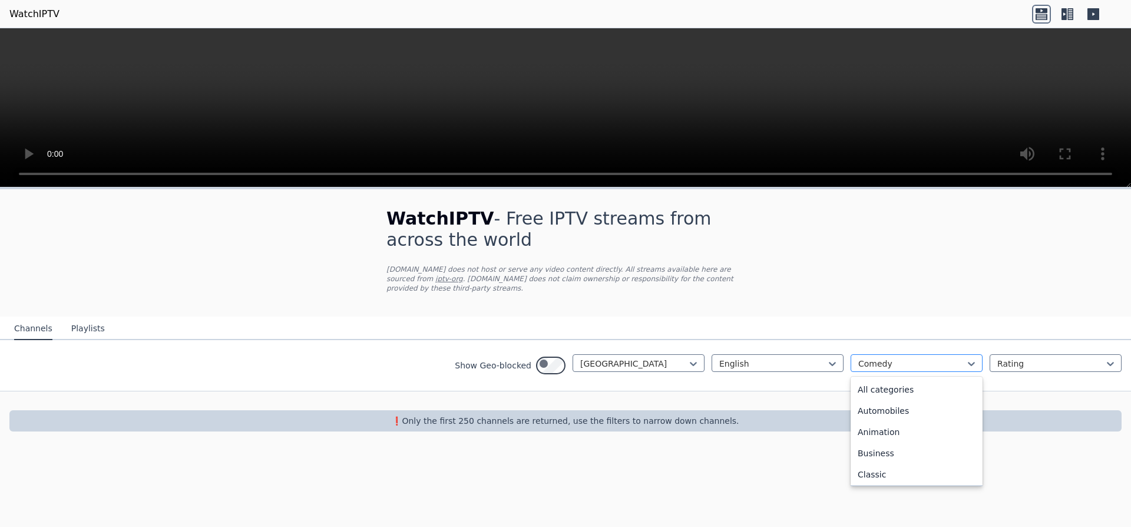
click at [858, 369] on div at bounding box center [911, 364] width 107 height 12
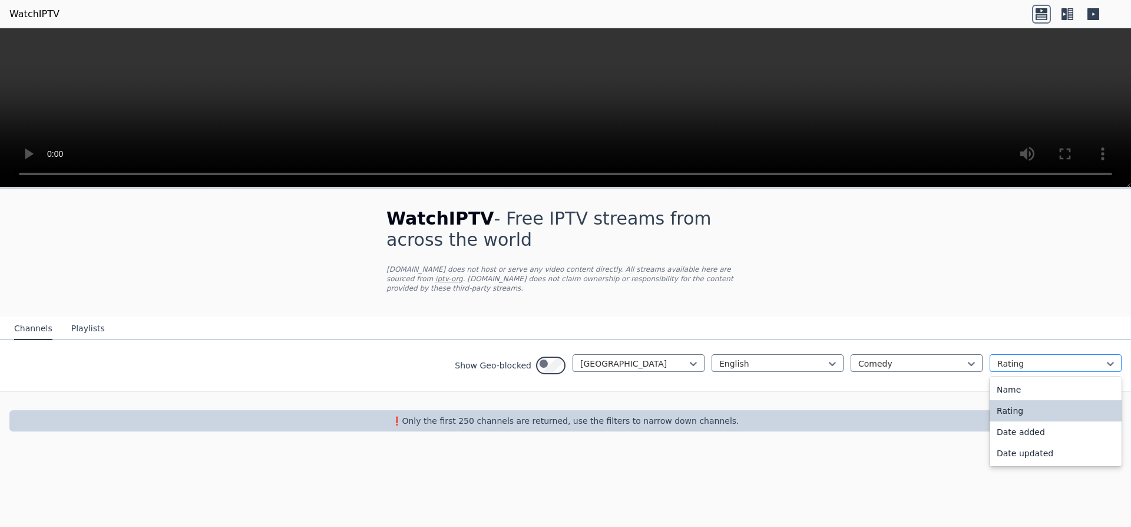
click at [997, 369] on div at bounding box center [1050, 364] width 107 height 12
click at [990, 400] on div "Name" at bounding box center [1056, 389] width 132 height 21
click at [1003, 369] on div at bounding box center [1050, 364] width 107 height 12
click at [999, 442] on div "Date added" at bounding box center [1056, 431] width 132 height 21
click at [858, 369] on div at bounding box center [911, 364] width 107 height 12
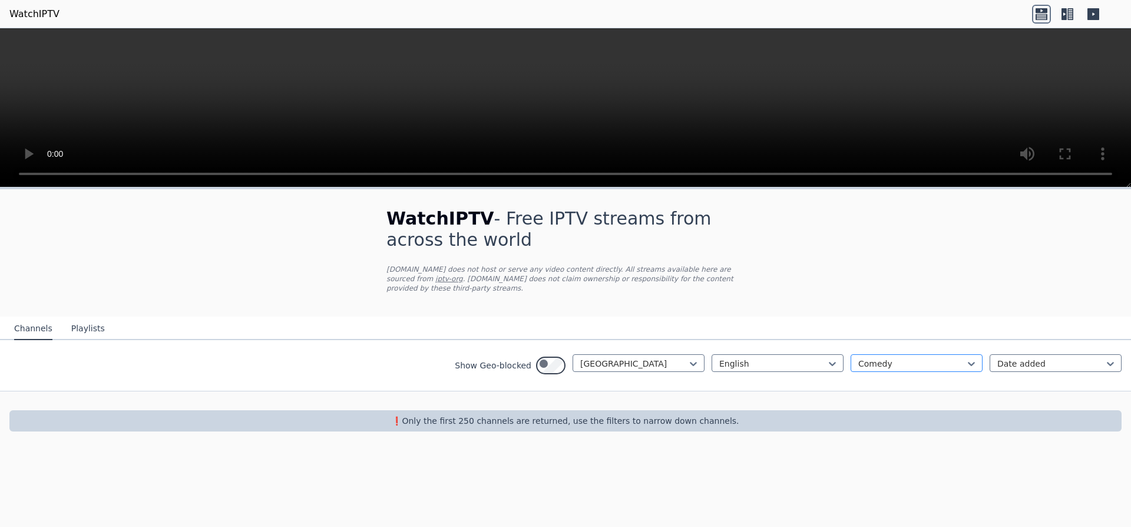
click at [858, 369] on div at bounding box center [911, 364] width 107 height 12
click at [718, 427] on p "❗️Only the first 250 channels are returned, use the filters to narrow down chan…" at bounding box center [565, 421] width 1103 height 12
click at [719, 369] on div at bounding box center [772, 364] width 107 height 12
click at [885, 323] on div "WatchIPTV - Free IPTV streams from across the world [DOMAIN_NAME] does not host…" at bounding box center [565, 319] width 1131 height 261
click at [902, 372] on div "Comedy" at bounding box center [917, 363] width 132 height 18
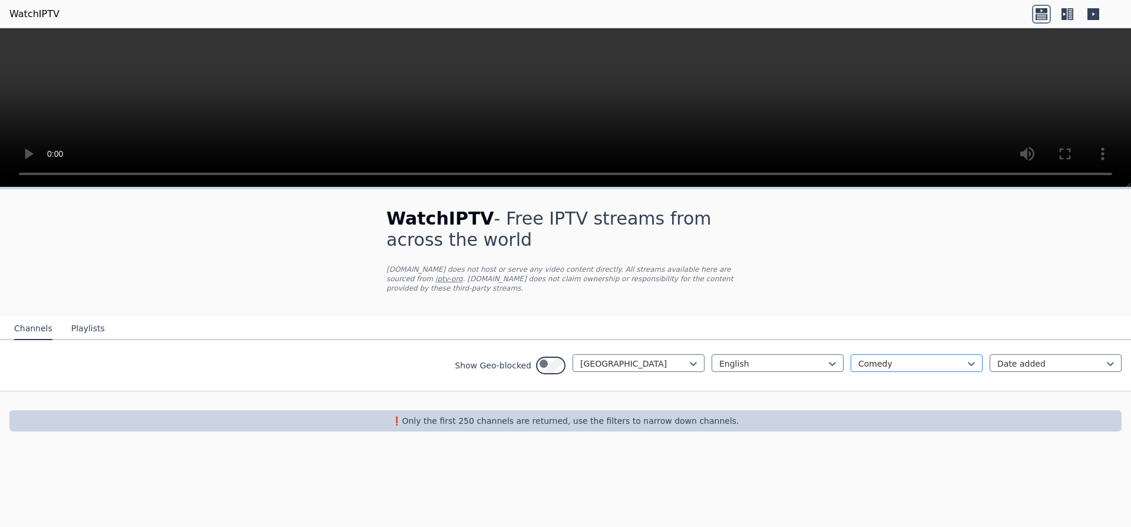
click at [902, 372] on div "Comedy" at bounding box center [917, 363] width 132 height 18
click at [1034, 369] on div at bounding box center [1050, 364] width 107 height 12
click at [997, 464] on div "Date updated" at bounding box center [1056, 452] width 132 height 21
click at [563, 427] on p "❗️Only the first 250 channels are returned, use the filters to narrow down chan…" at bounding box center [565, 421] width 1103 height 12
click at [633, 410] on div at bounding box center [565, 400] width 1131 height 19
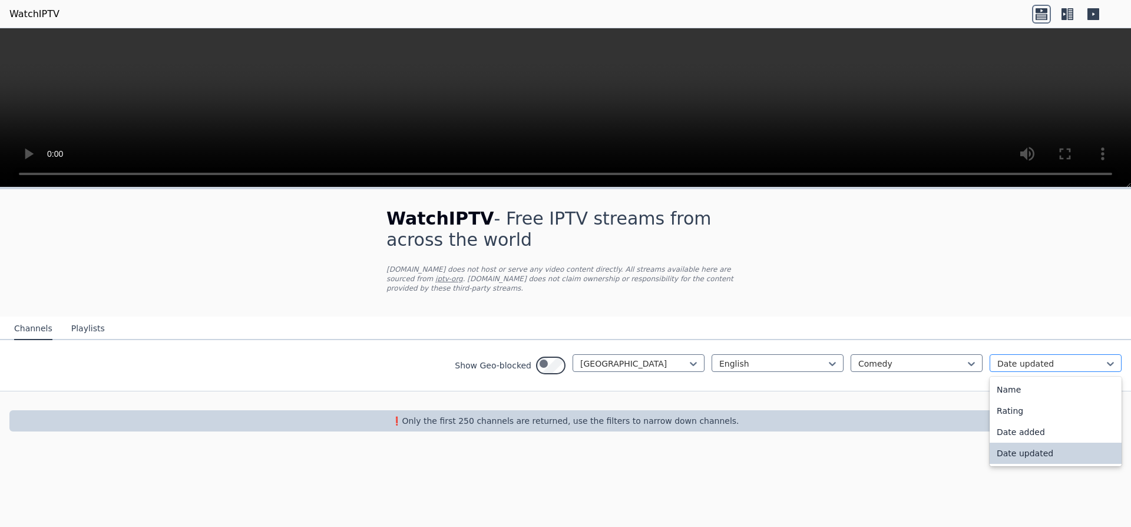
click at [997, 369] on div at bounding box center [1050, 364] width 107 height 12
click at [990, 421] on div "Rating" at bounding box center [1056, 410] width 132 height 21
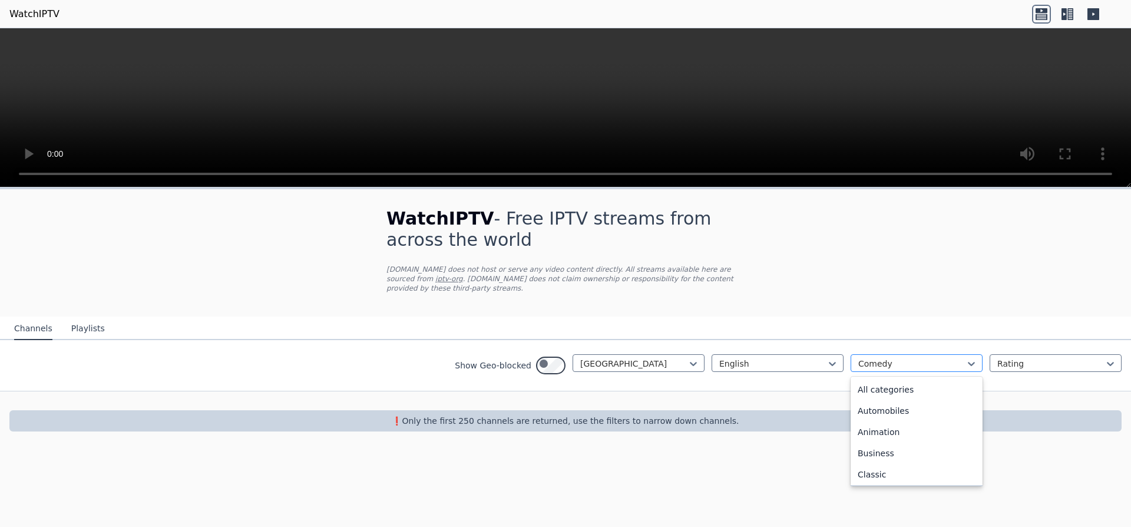
click at [917, 369] on div at bounding box center [911, 364] width 107 height 12
click at [902, 400] on div "All categories" at bounding box center [917, 389] width 132 height 21
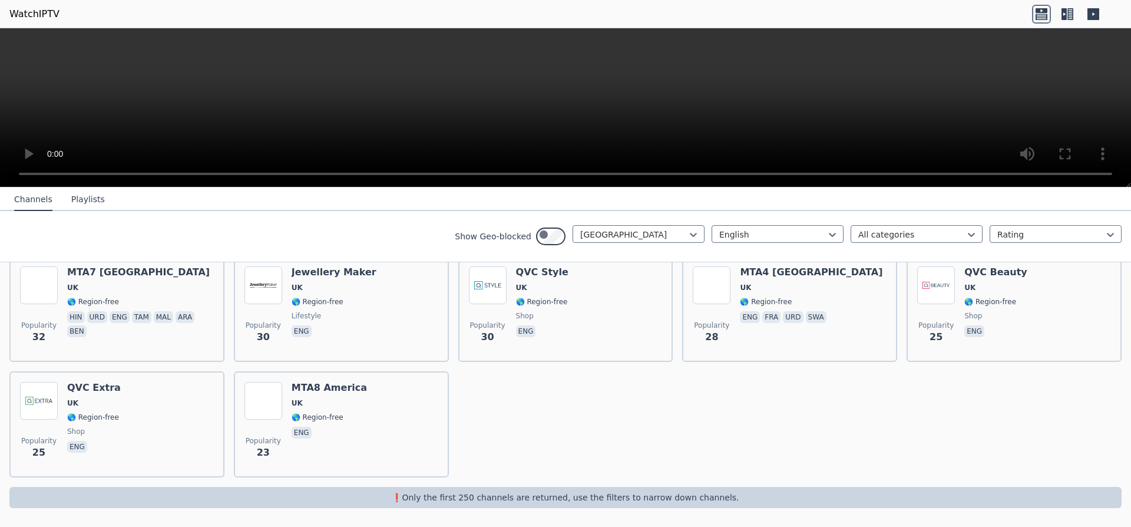
scroll to position [1551, 0]
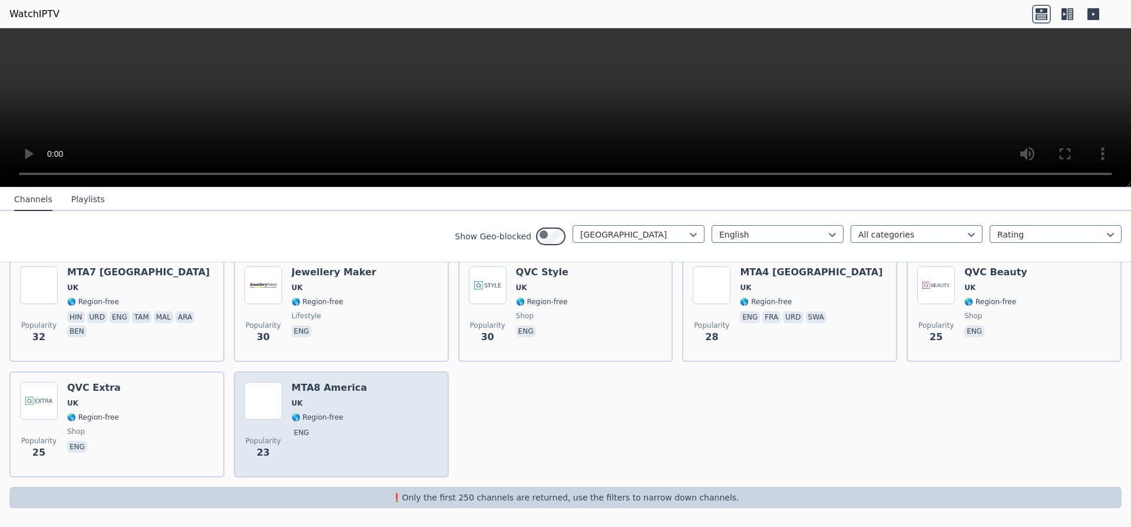
click at [323, 412] on span "🌎 Region-free" at bounding box center [318, 416] width 52 height 9
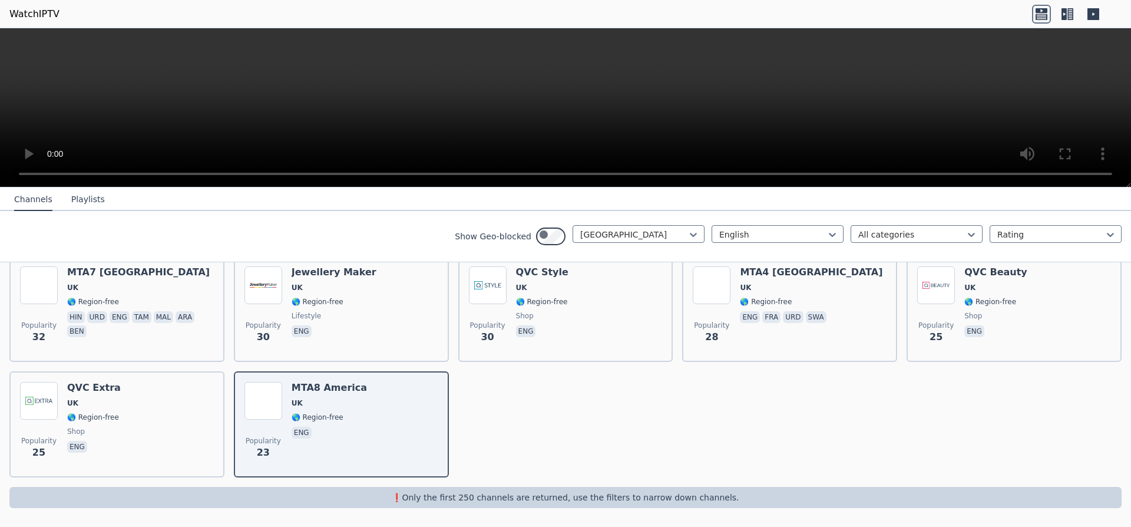
scroll to position [1198, 0]
click at [568, 108] on span "eng" at bounding box center [542, 101] width 52 height 14
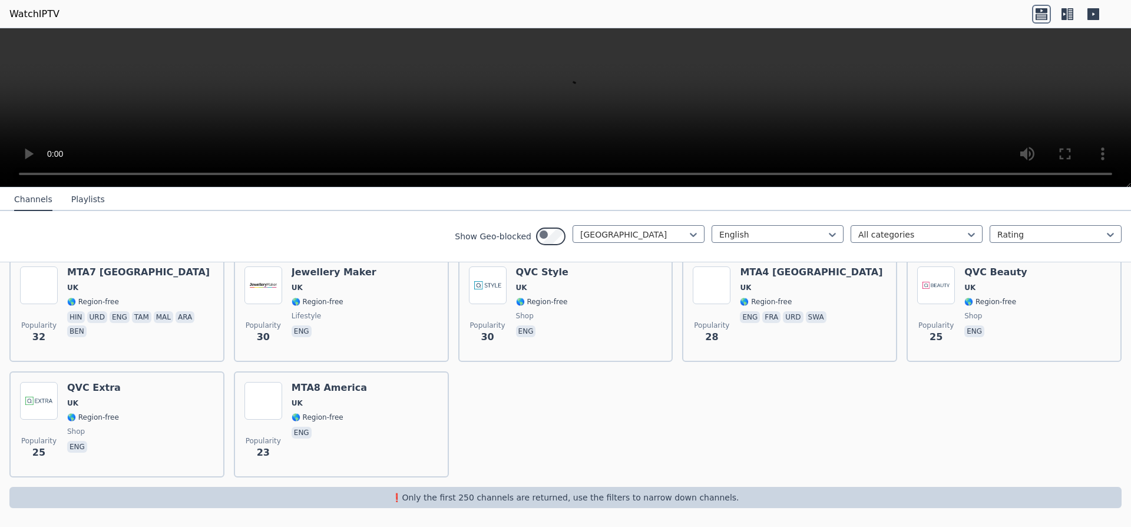
click at [352, 90] on span "outdoor" at bounding box center [344, 84] width 105 height 9
click at [1003, 163] on h6 "BBC News" at bounding box center [990, 157] width 53 height 12
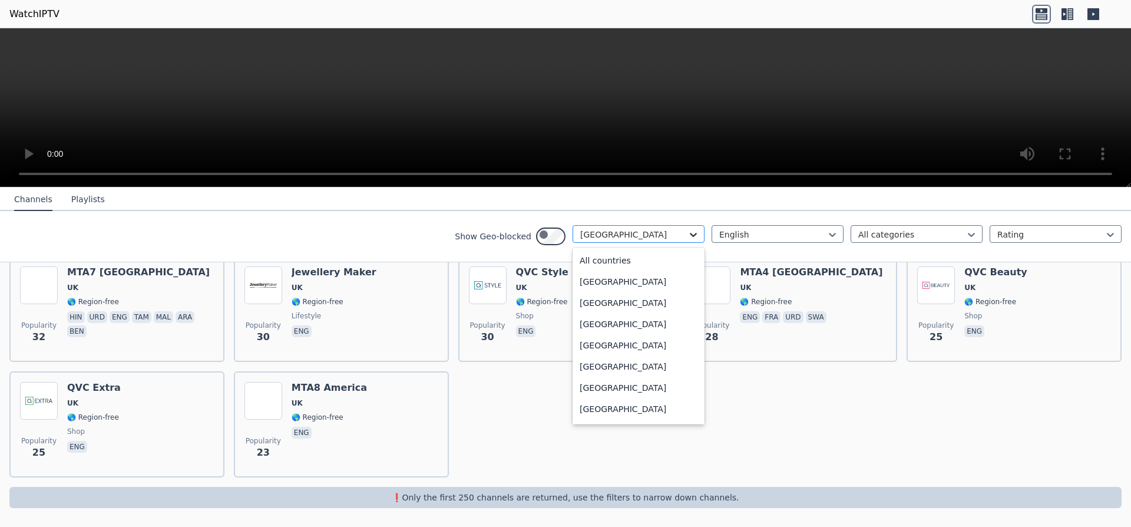
click at [687, 240] on icon at bounding box center [693, 235] width 12 height 12
click at [573, 231] on div "[GEOGRAPHIC_DATA]" at bounding box center [639, 220] width 132 height 21
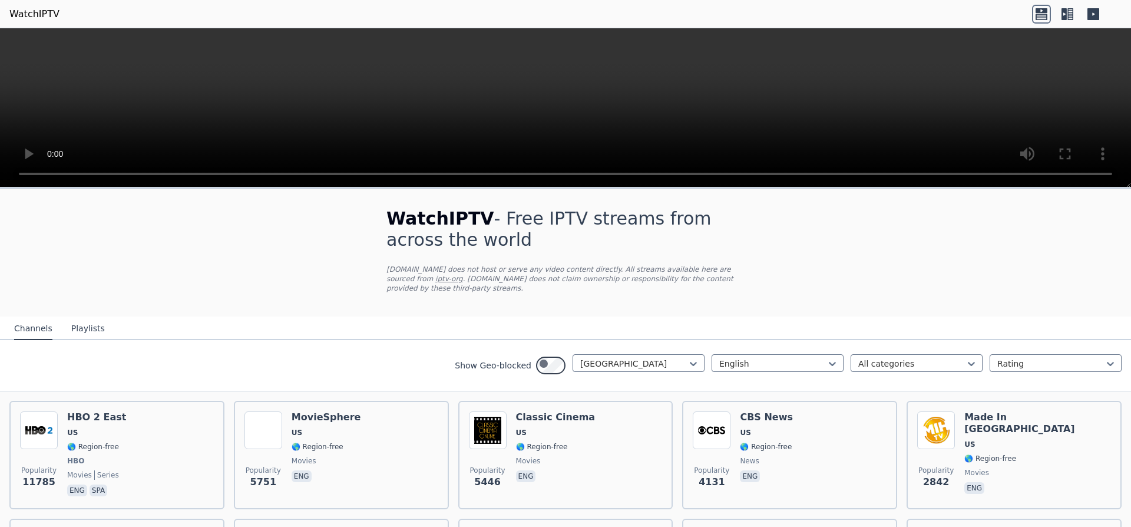
scroll to position [141, 0]
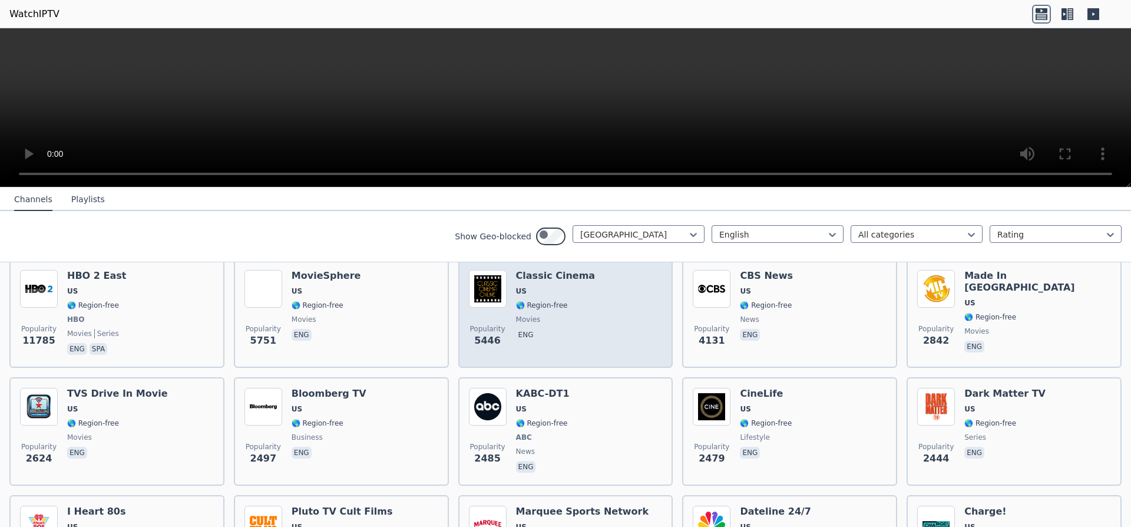
click at [551, 310] on span "🌎 Region-free" at bounding box center [542, 304] width 52 height 9
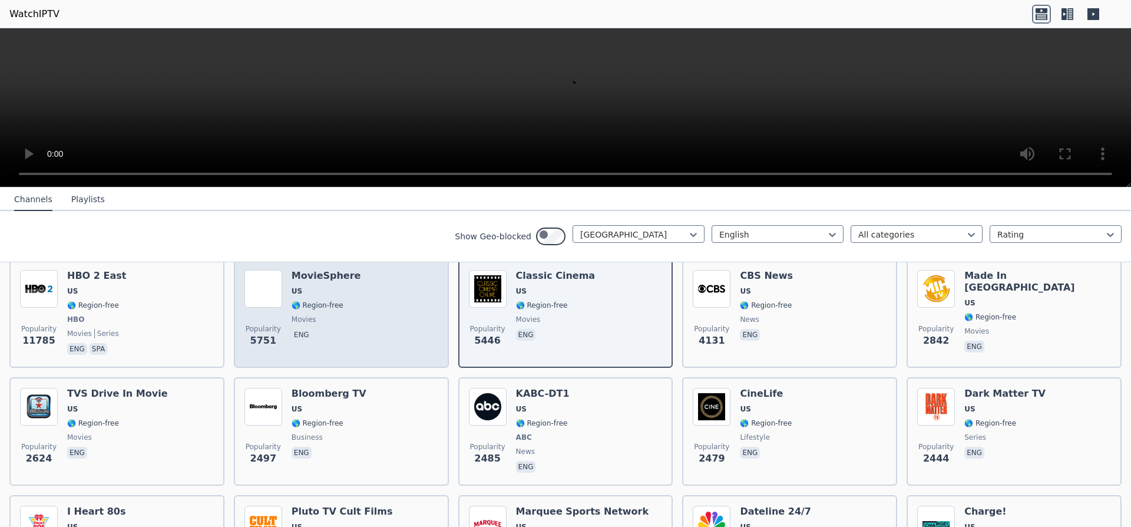
click at [391, 357] on div "Popularity 5751 MovieSphere US 🌎 Region-free movies eng" at bounding box center [341, 313] width 194 height 87
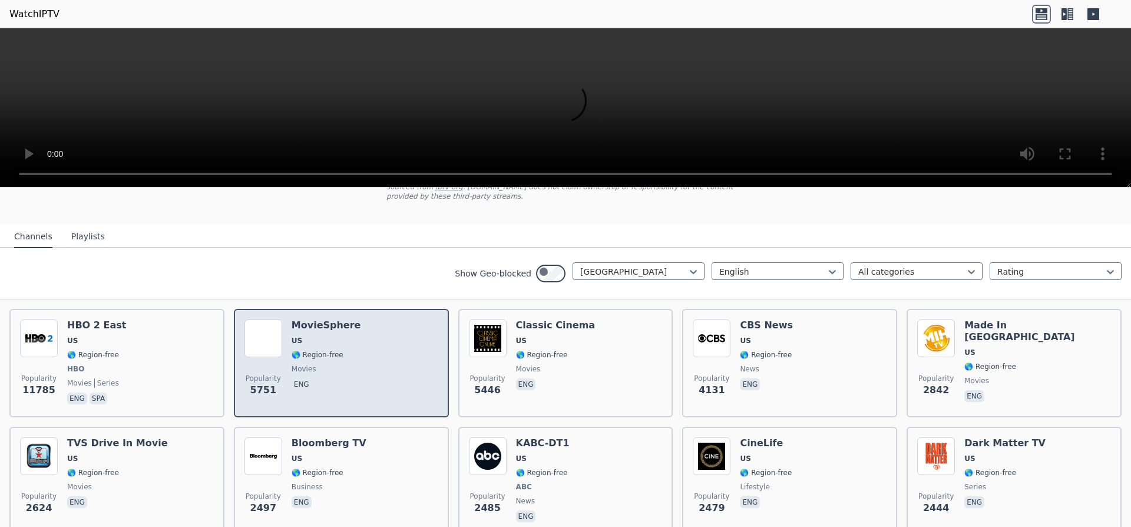
scroll to position [71, 0]
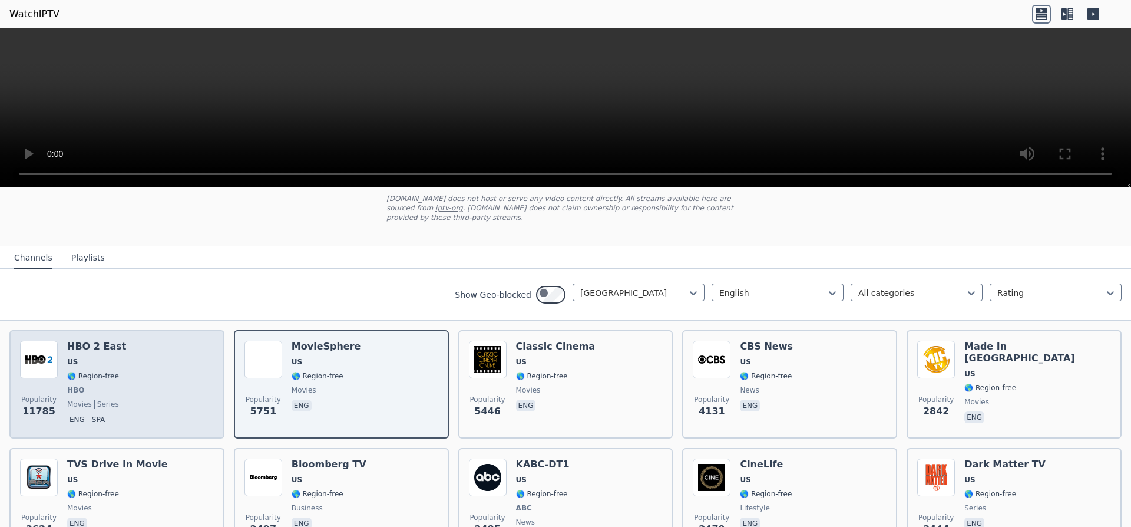
click at [126, 419] on div "HBO 2 East US 🌎 Region-free HBO movies series eng spa" at bounding box center [96, 384] width 59 height 87
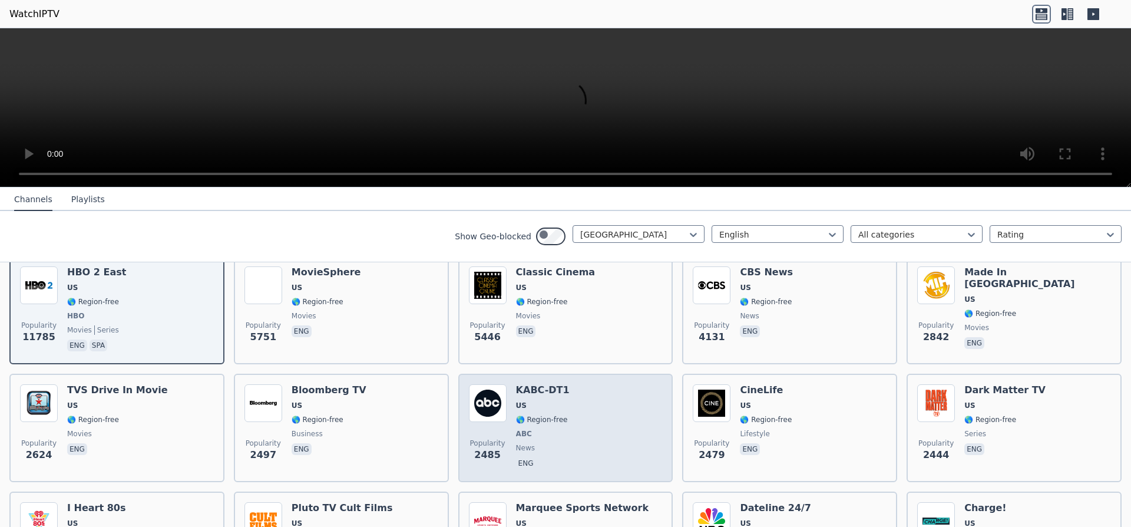
scroll to position [141, 0]
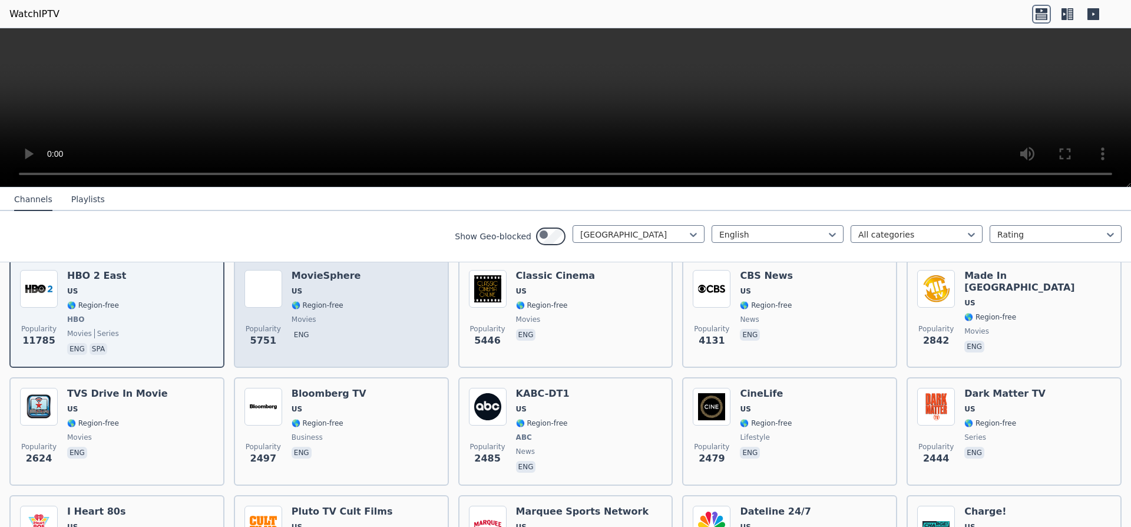
click at [400, 357] on div "Popularity 5751 MovieSphere US 🌎 Region-free movies eng" at bounding box center [341, 313] width 194 height 87
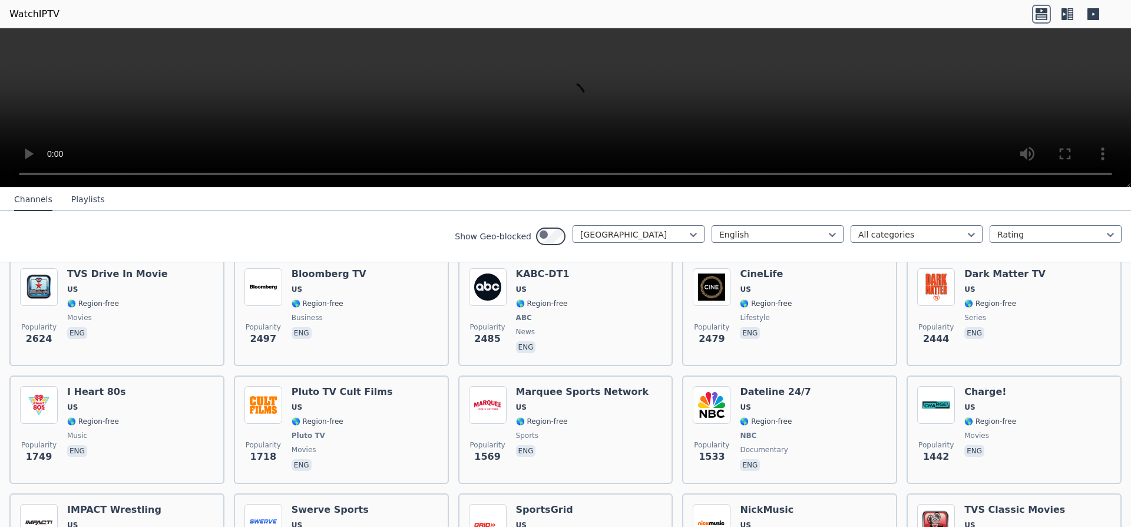
scroll to position [353, 0]
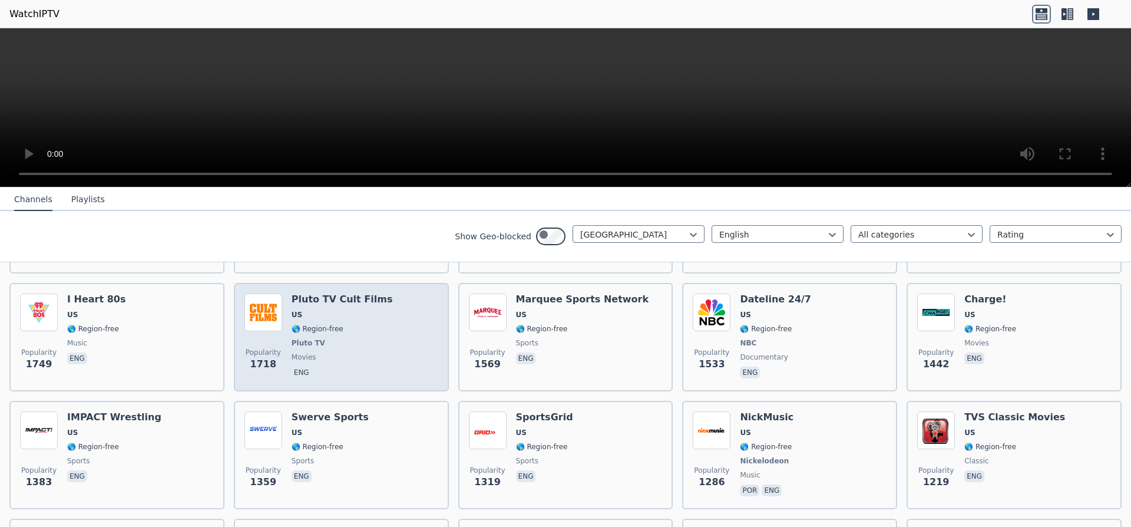
click at [379, 319] on span "US" at bounding box center [342, 314] width 101 height 9
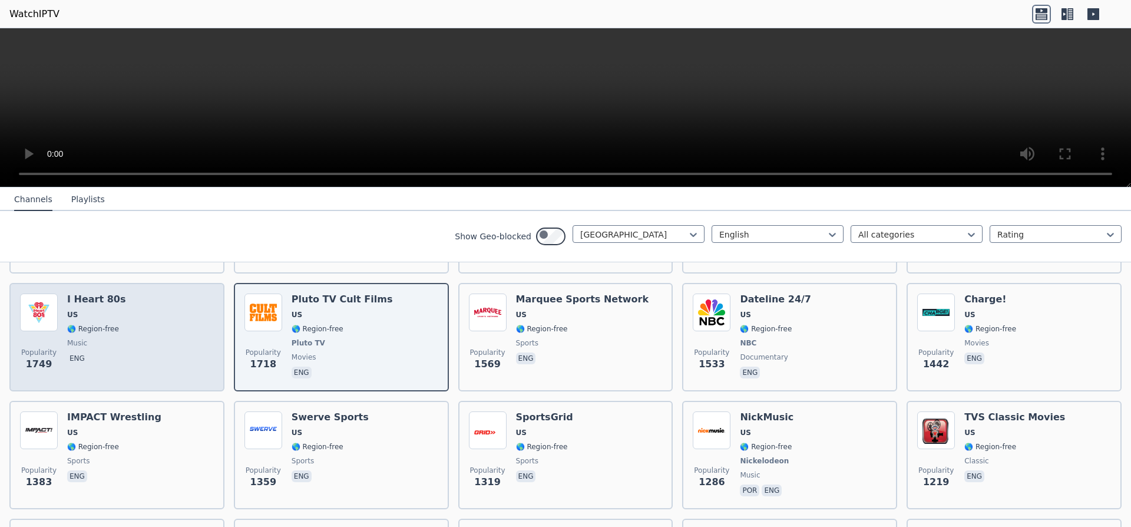
click at [101, 305] on h6 "I Heart 80s" at bounding box center [96, 299] width 58 height 12
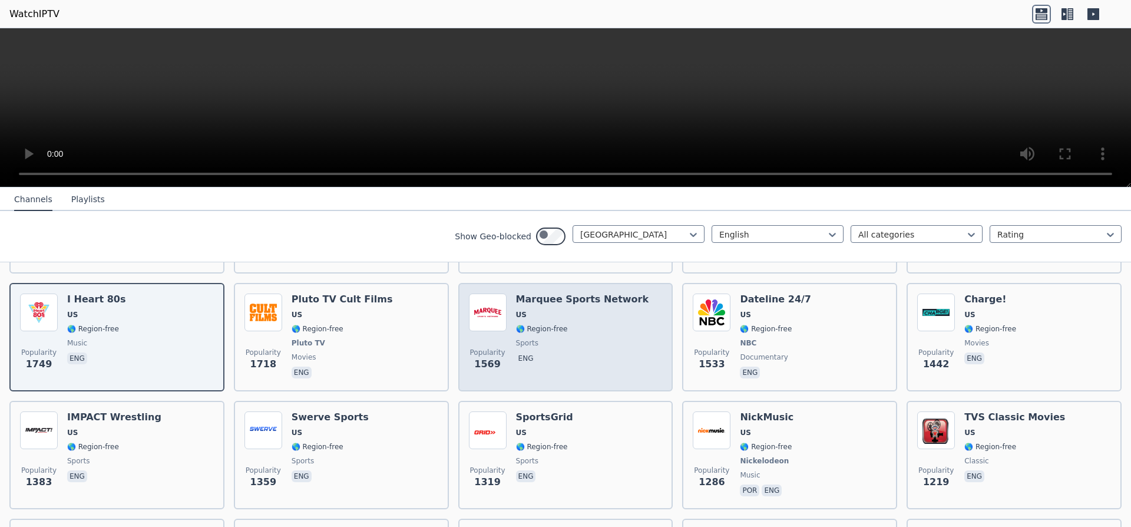
click at [607, 381] on div "Marquee Sports Network US 🌎 Region-free sports eng" at bounding box center [582, 336] width 133 height 87
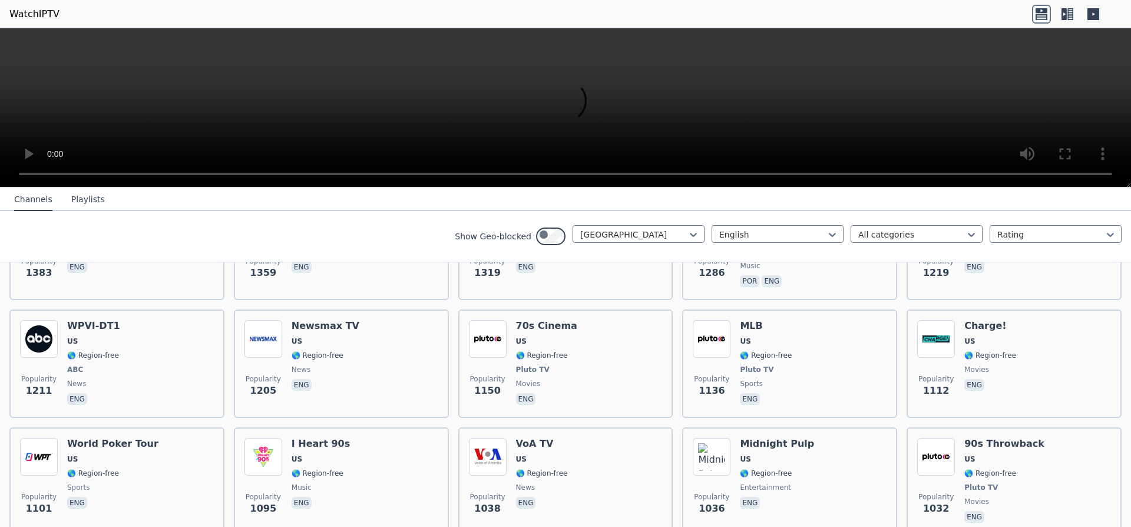
scroll to position [566, 0]
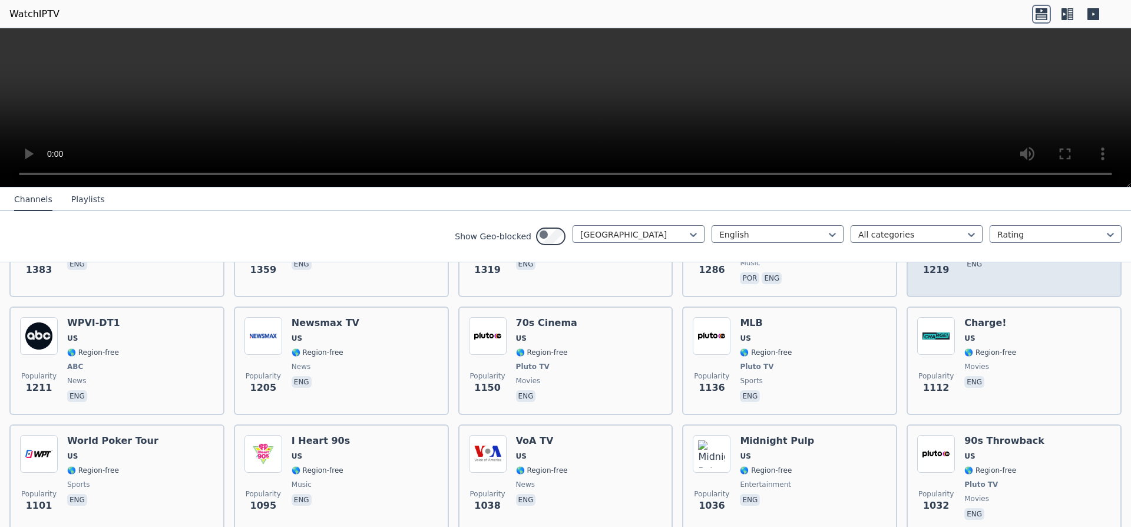
click at [1040, 239] on span "🌎 Region-free" at bounding box center [1014, 234] width 101 height 9
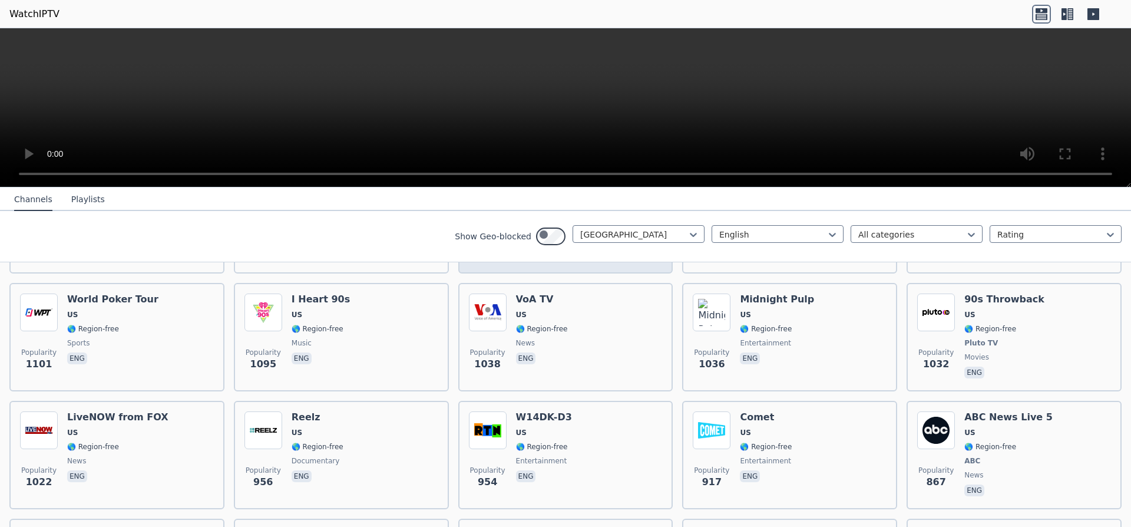
click at [577, 263] on div "70s Cinema US 🌎 Region-free Pluto TV movies eng" at bounding box center [546, 219] width 61 height 87
click at [343, 216] on span "🌎 Region-free" at bounding box center [318, 210] width 52 height 9
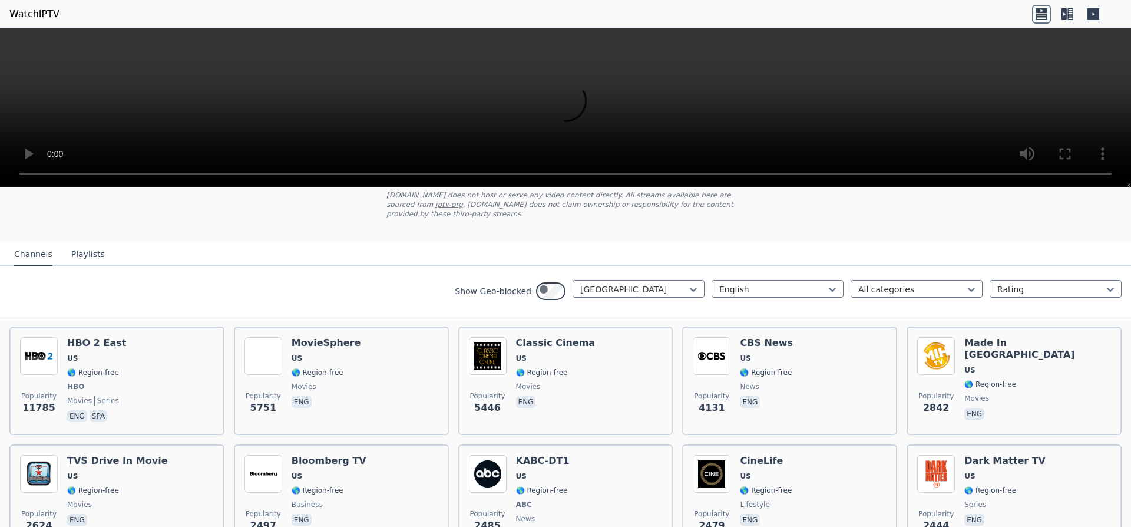
scroll to position [71, 0]
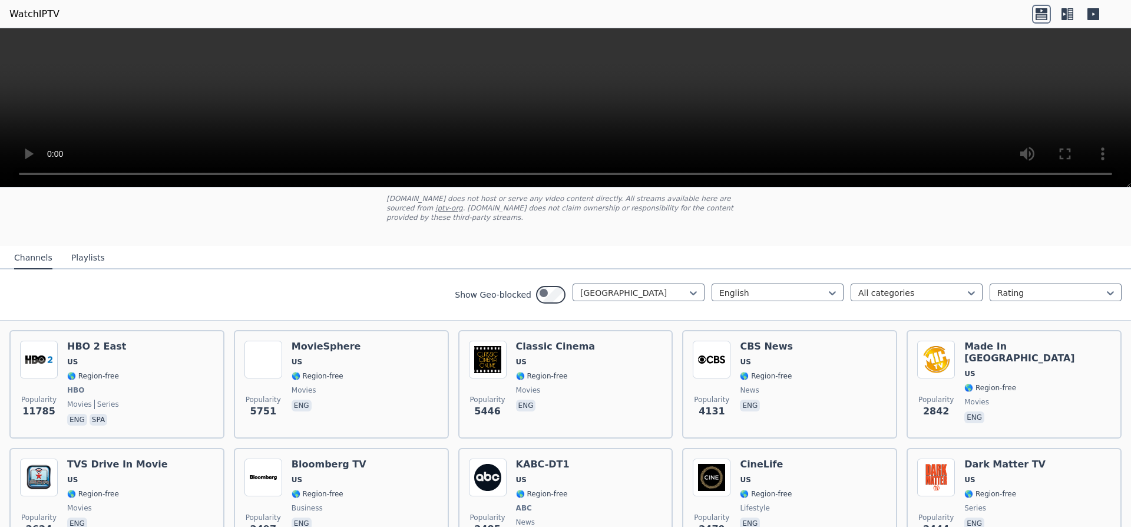
click at [361, 352] on h6 "MovieSphere" at bounding box center [327, 347] width 70 height 12
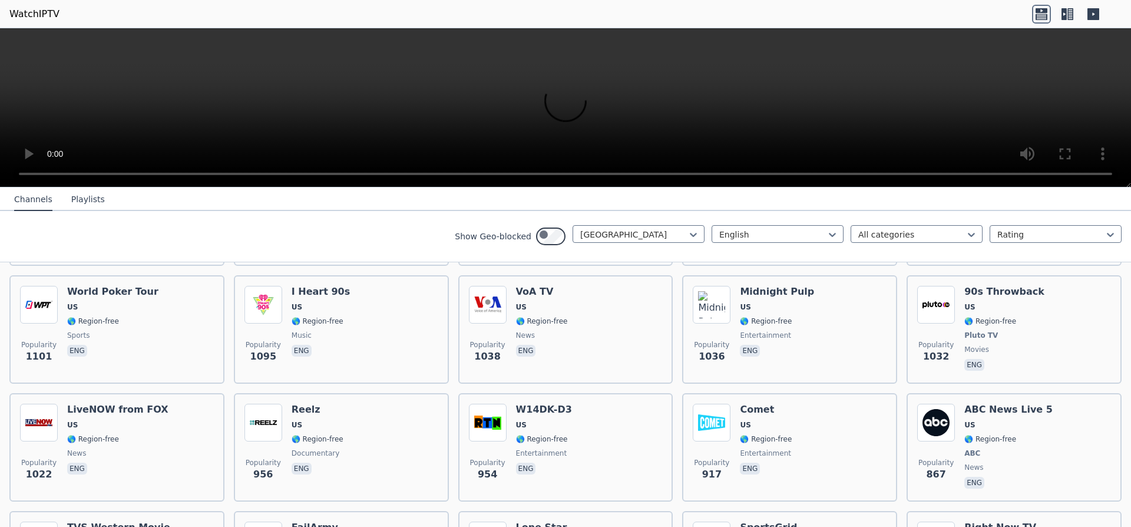
scroll to position [778, 0]
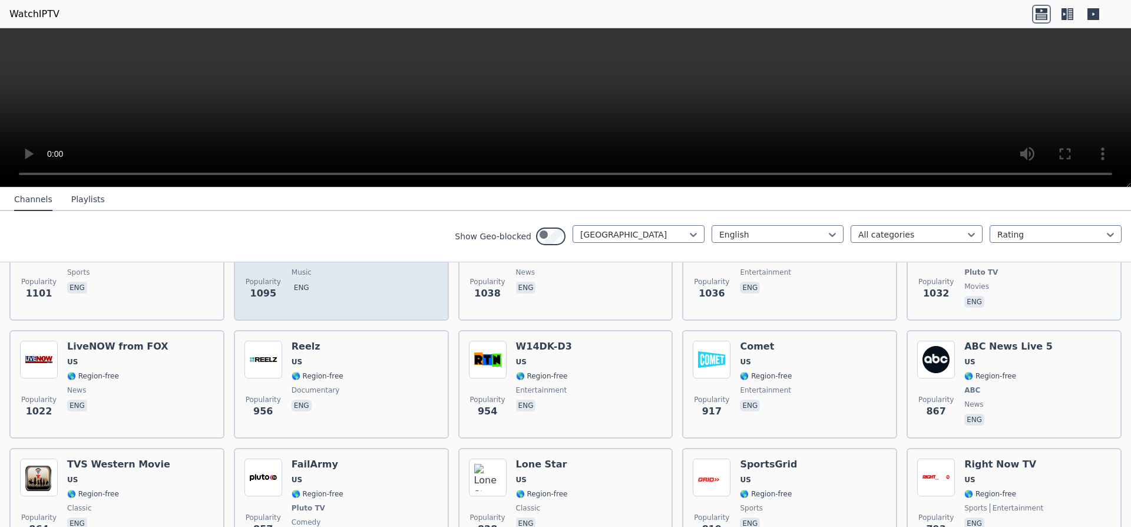
click at [347, 234] on h6 "I Heart 90s" at bounding box center [321, 229] width 58 height 12
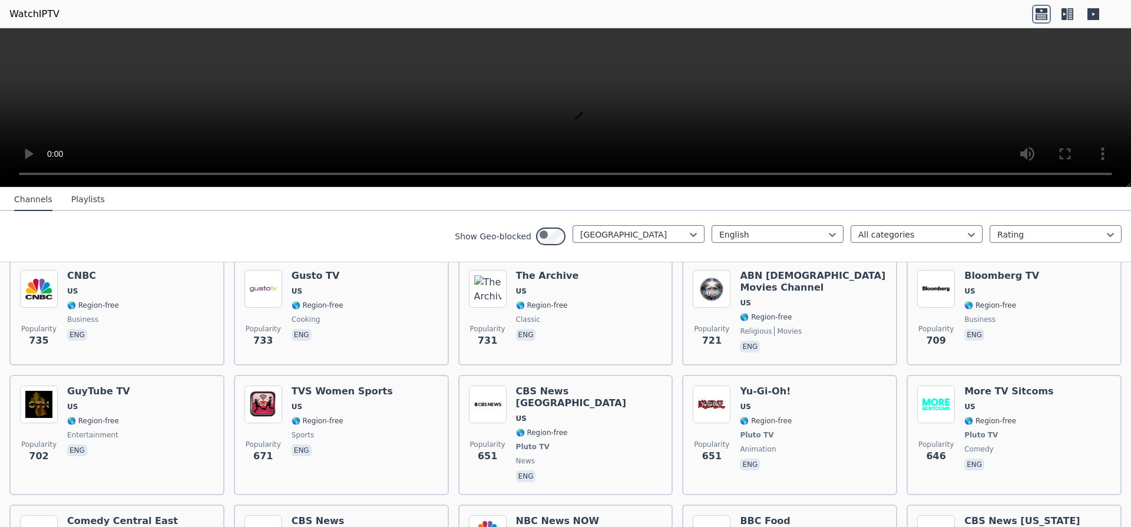
scroll to position [1131, 0]
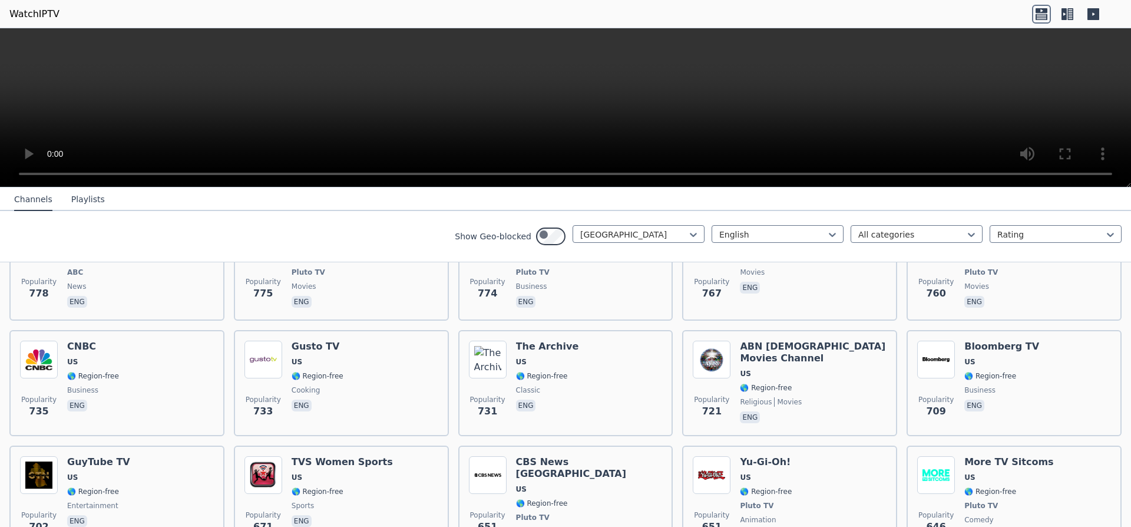
click at [141, 131] on span "US" at bounding box center [118, 125] width 103 height 9
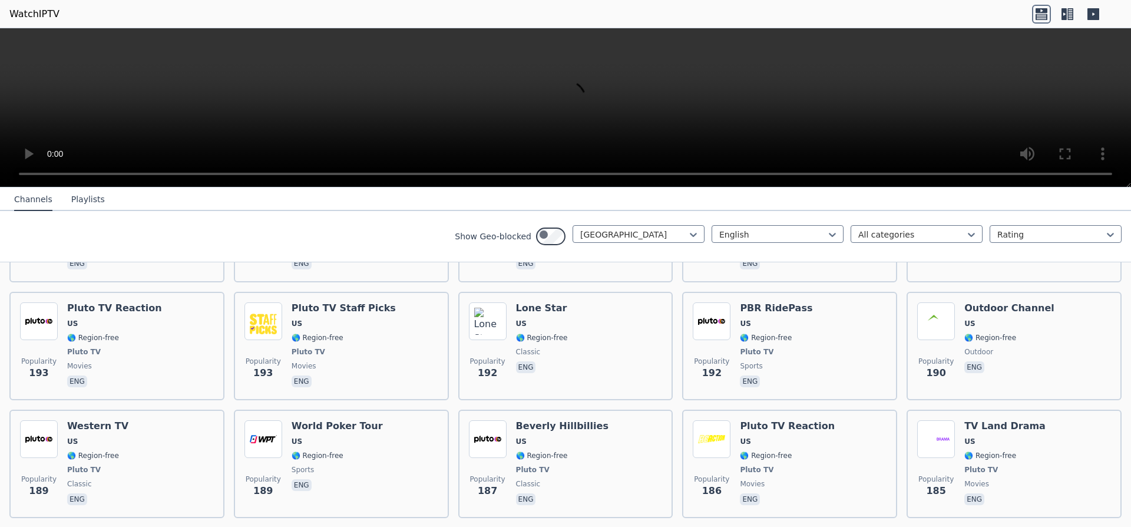
scroll to position [3323, 0]
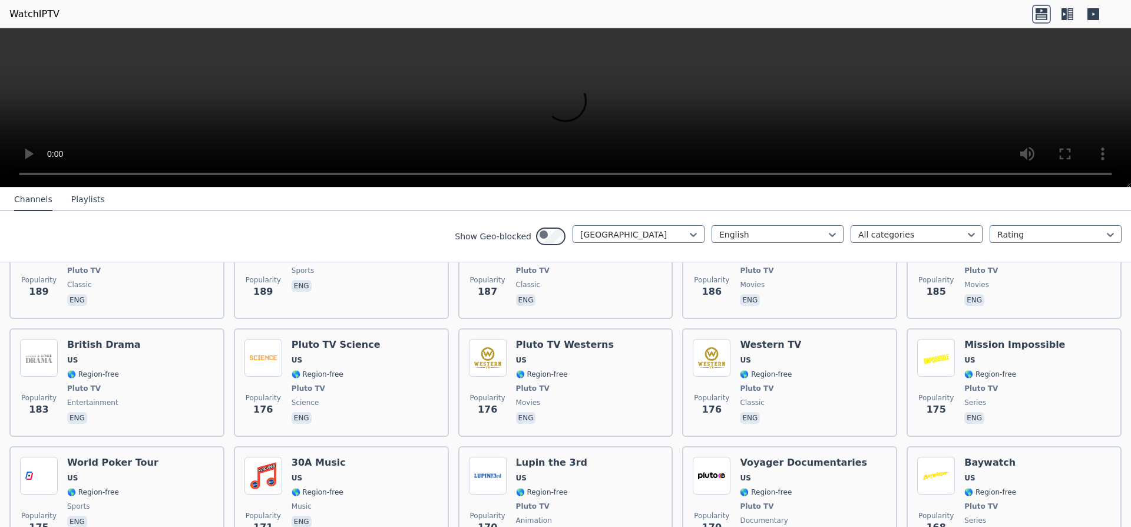
scroll to position [3535, 0]
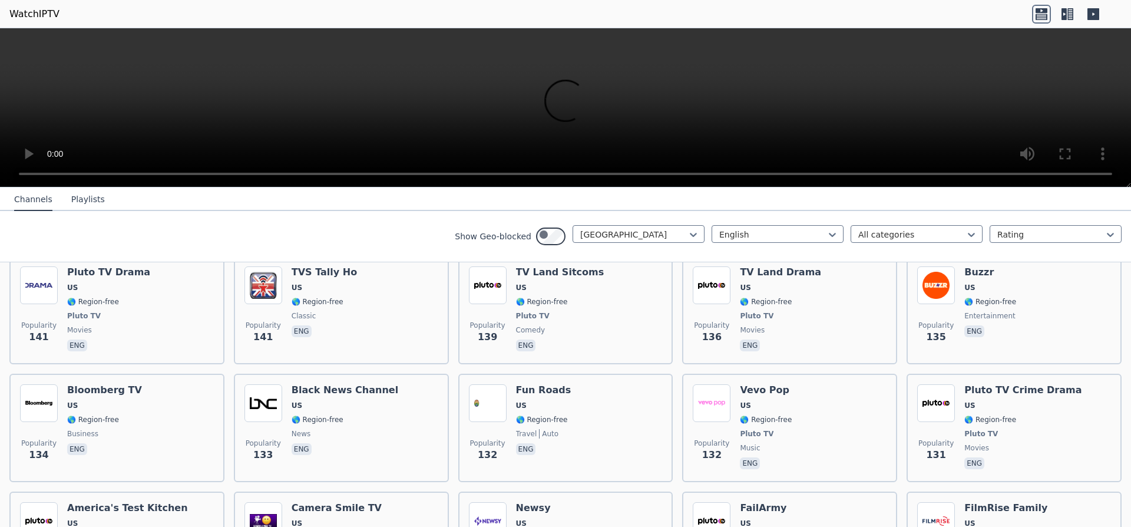
scroll to position [4171, 0]
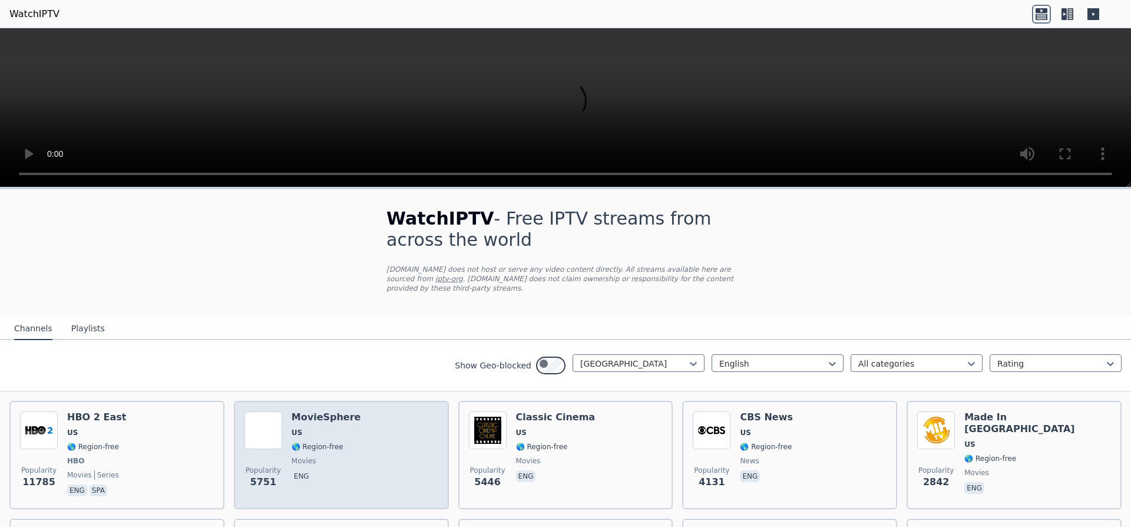
scroll to position [71, 0]
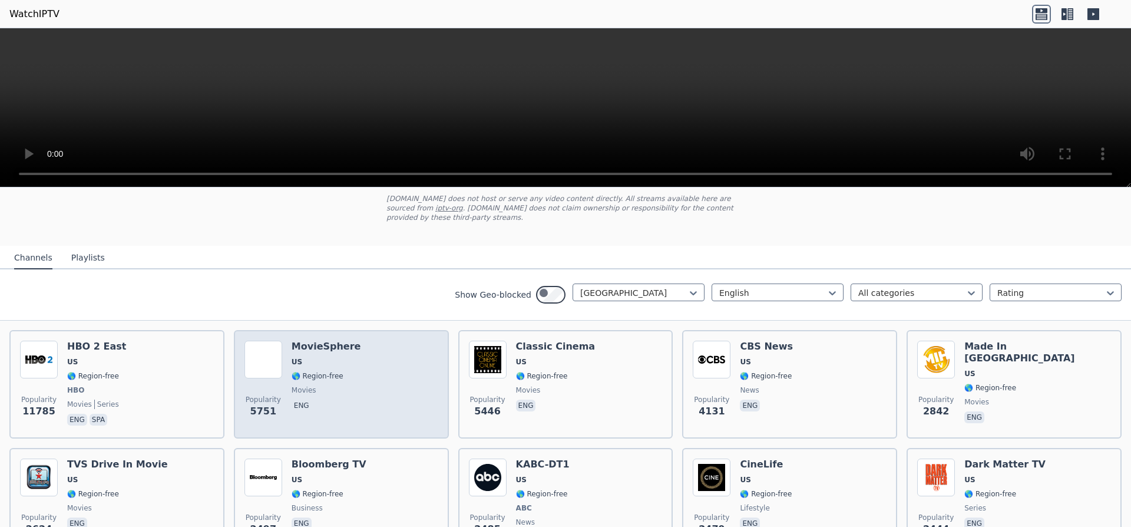
click at [343, 381] on span "🌎 Region-free" at bounding box center [318, 375] width 52 height 9
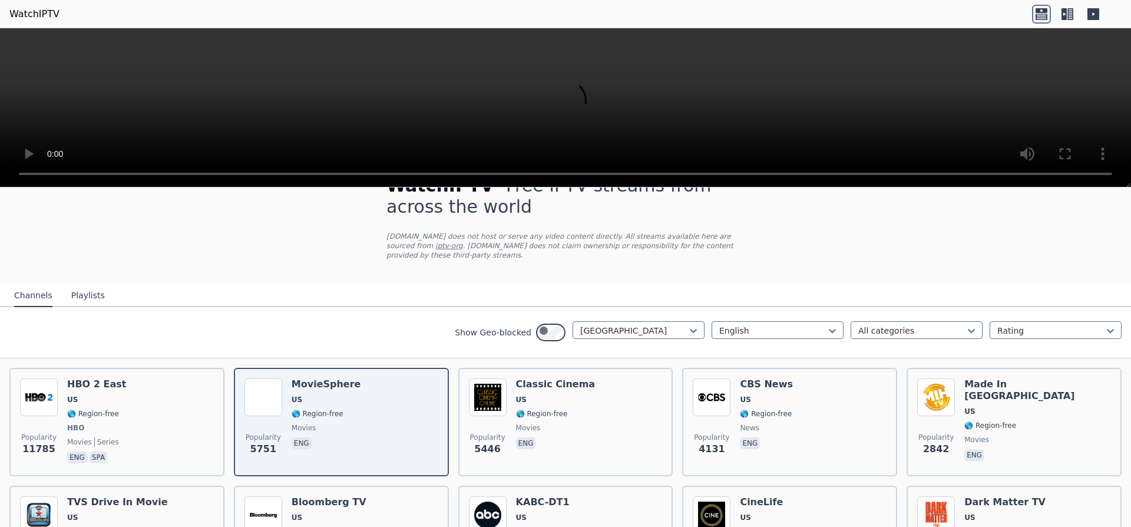
scroll to position [0, 0]
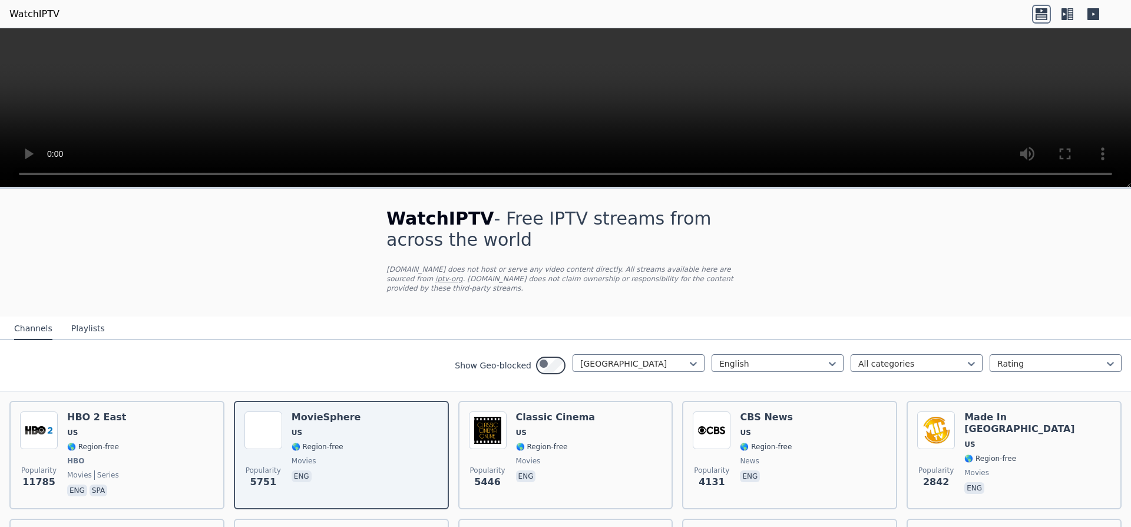
click at [590, 250] on h1 "WatchIPTV - Free IPTV streams from across the world" at bounding box center [565, 229] width 358 height 42
click at [564, 340] on nav "Channels Playlists" at bounding box center [565, 328] width 1131 height 24
click at [584, 107] on video at bounding box center [565, 107] width 1131 height 159
click at [831, 104] on video at bounding box center [565, 107] width 1131 height 159
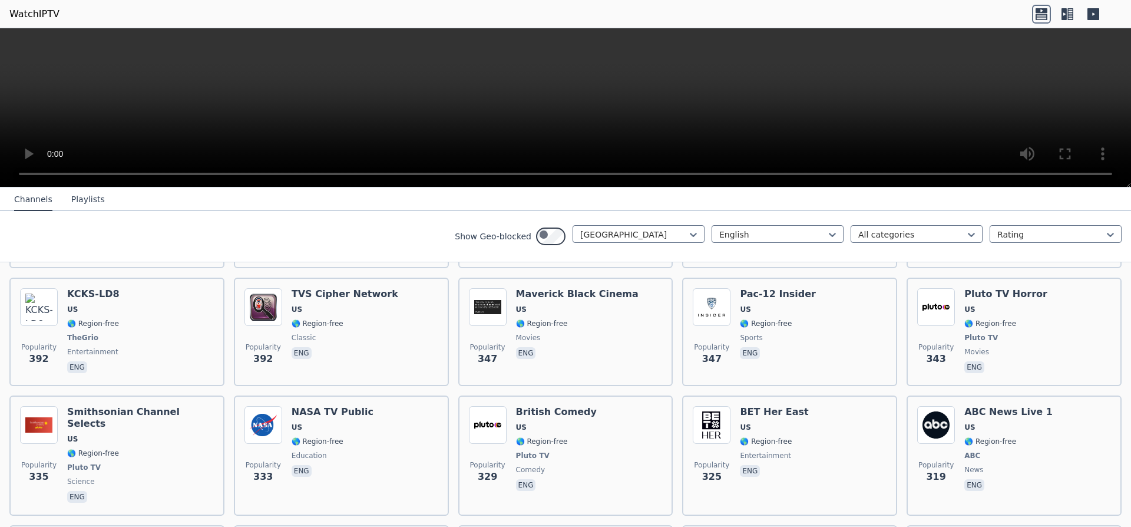
scroll to position [2050, 0]
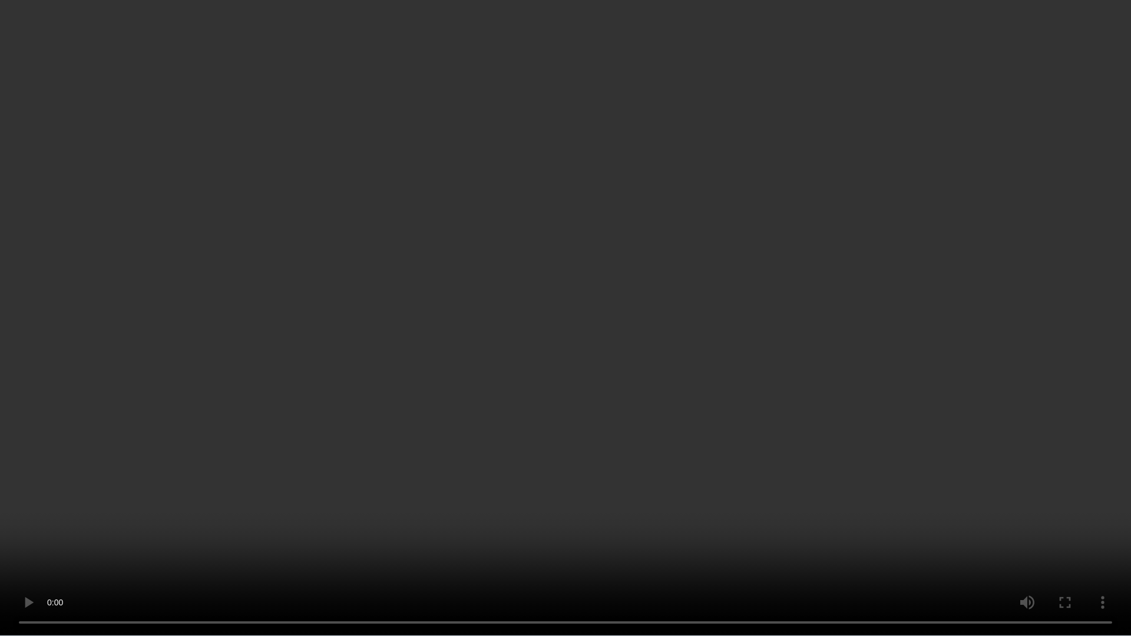
click at [860, 327] on video at bounding box center [565, 318] width 1131 height 636
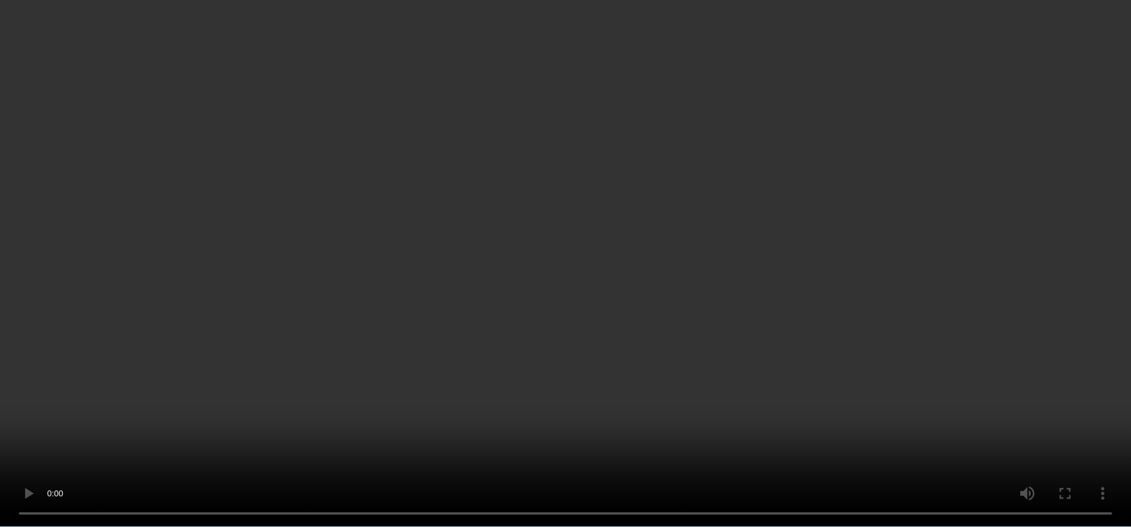
scroll to position [2474, 0]
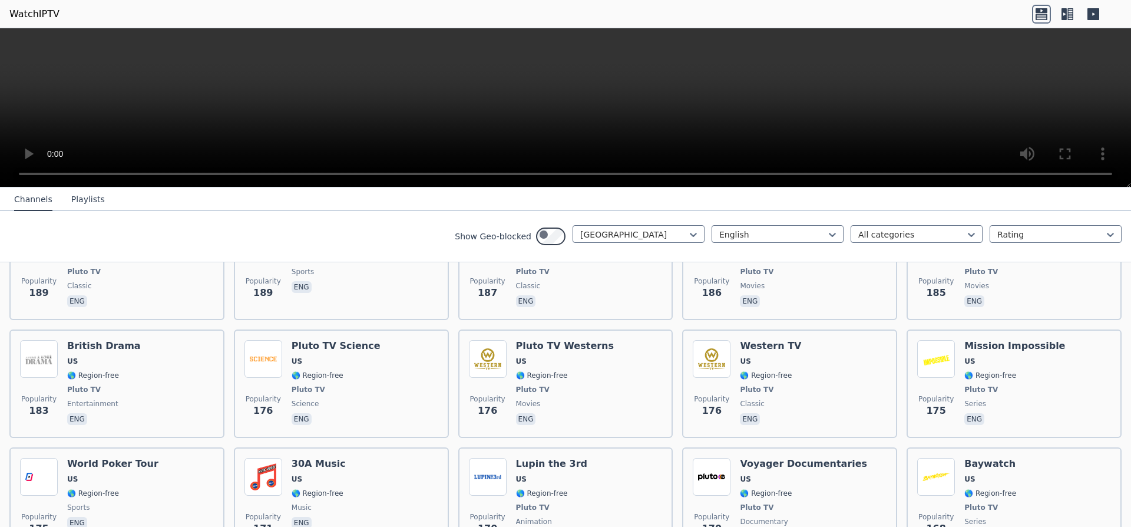
scroll to position [3464, 0]
